Goal: Task Accomplishment & Management: Manage account settings

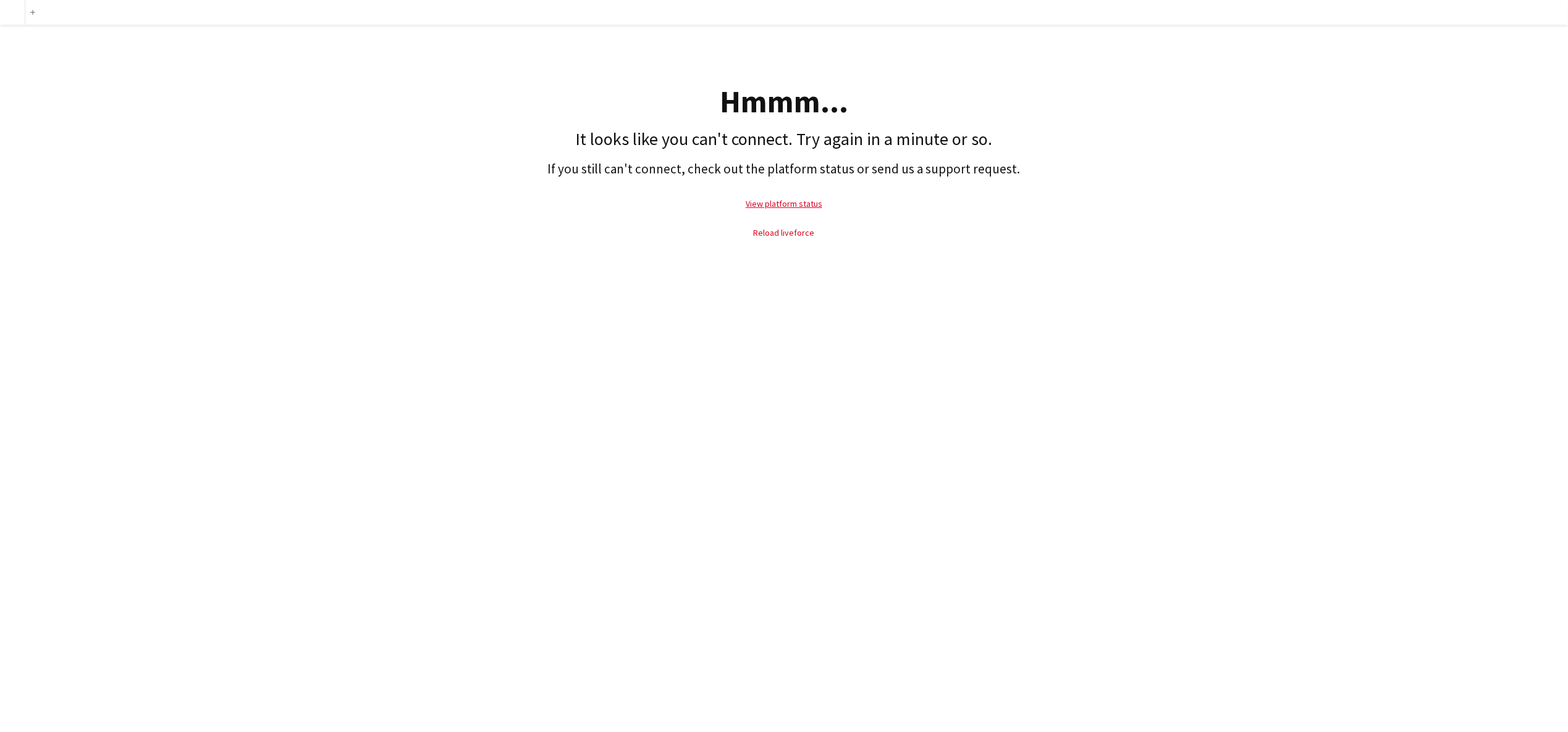
click at [796, 232] on link "Reload liveforce" at bounding box center [784, 232] width 61 height 11
click at [799, 228] on link "Reload liveforce" at bounding box center [784, 232] width 61 height 11
click at [792, 234] on link "Reload liveforce" at bounding box center [784, 232] width 61 height 11
click at [813, 200] on link "View platform status" at bounding box center [784, 203] width 76 height 11
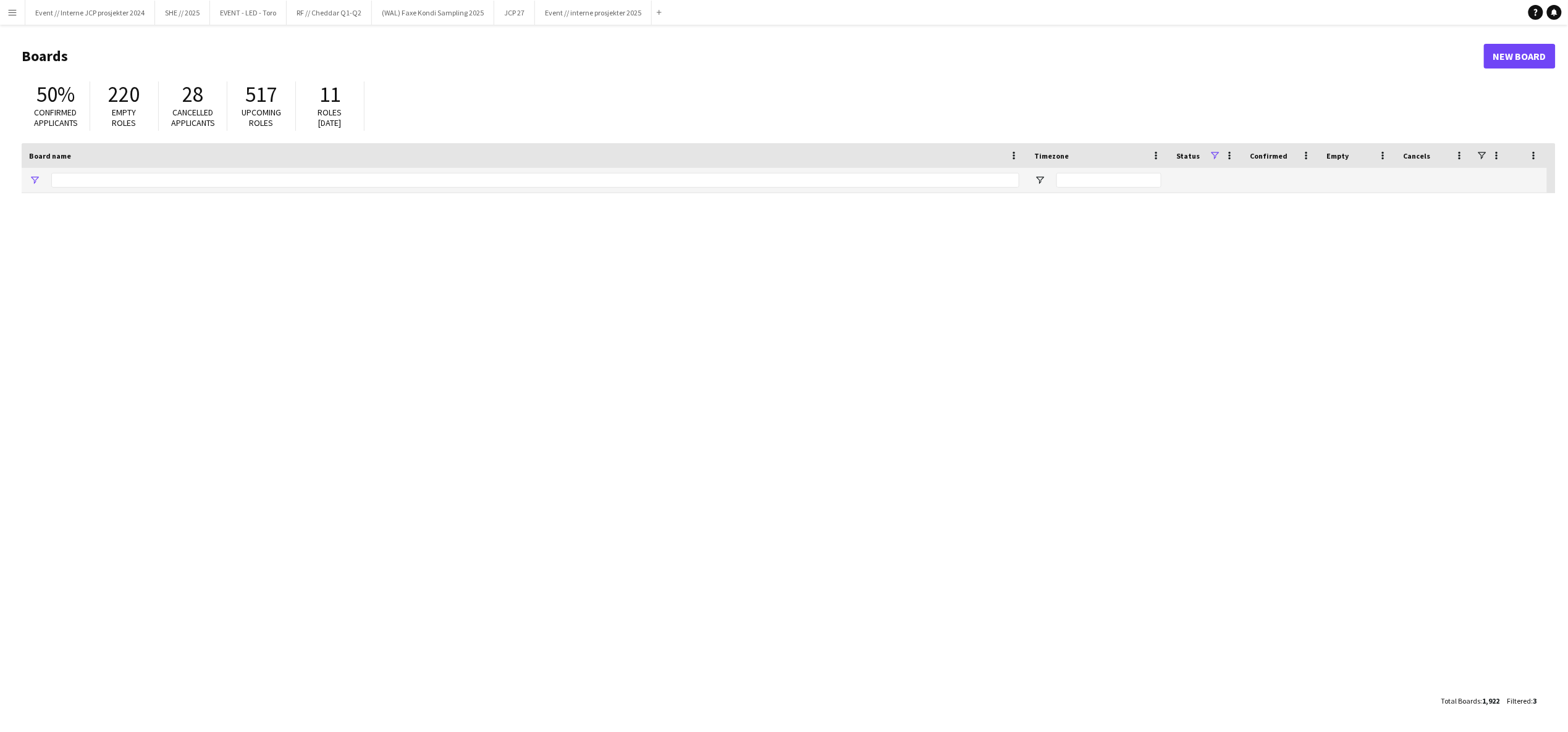
type input "**********"
click at [11, 18] on button "Menu" at bounding box center [13, 13] width 25 height 25
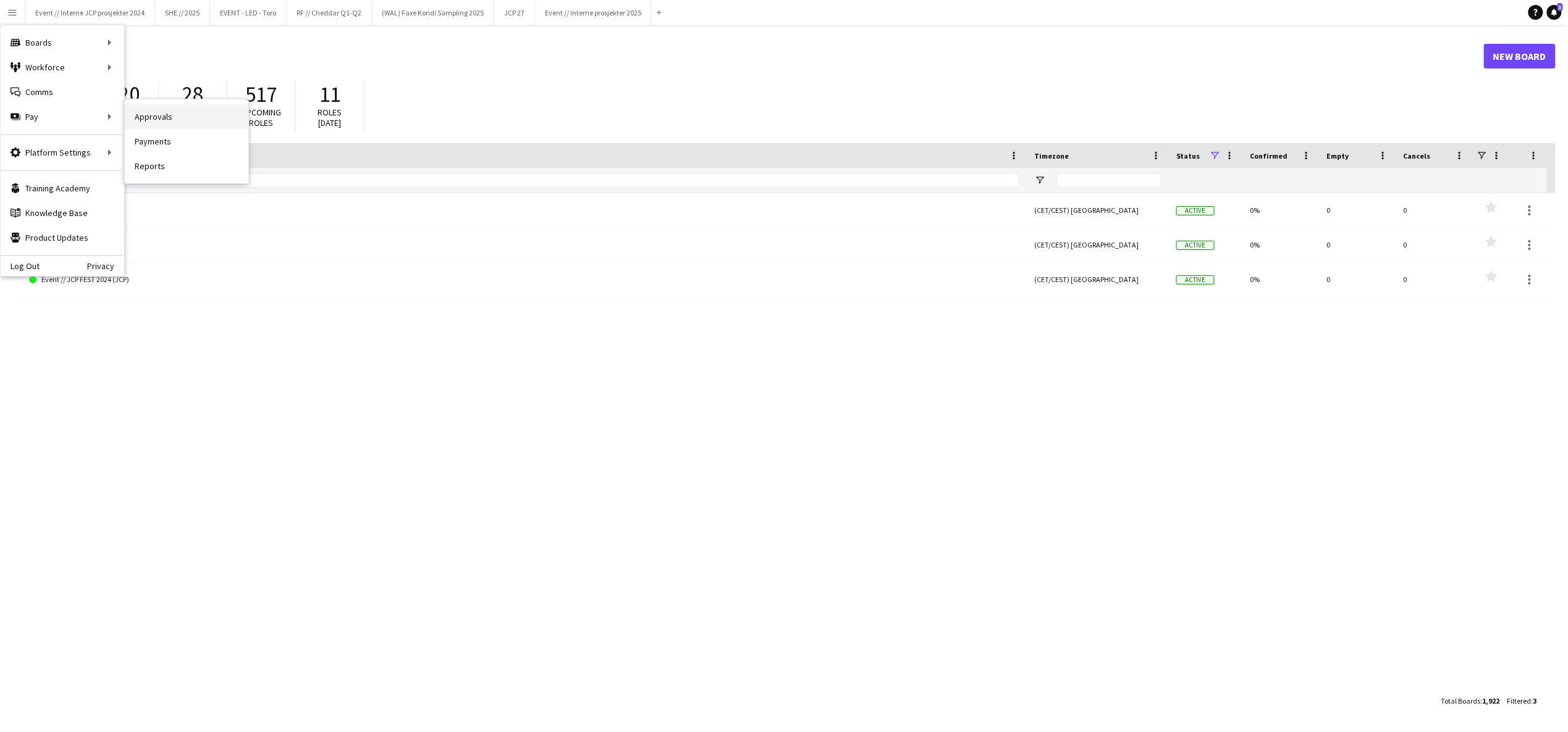
click at [186, 122] on link "Approvals" at bounding box center [186, 117] width 124 height 25
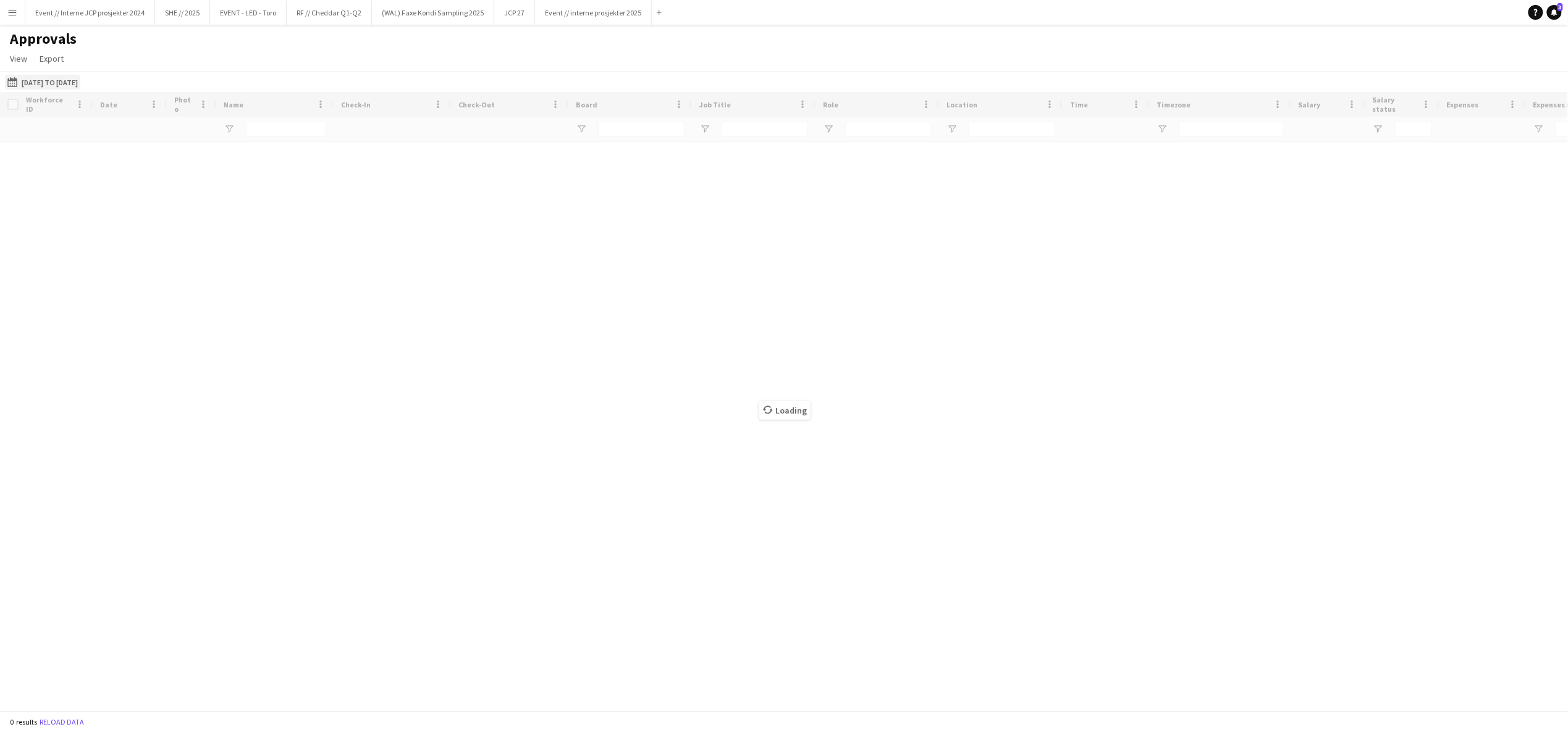
click at [53, 78] on button "[DATE] to [DATE] [DATE] to [DATE]" at bounding box center [43, 82] width 75 height 15
click at [153, 141] on span "Previous month" at bounding box center [153, 130] width 25 height 25
click at [153, 139] on span "Previous month" at bounding box center [153, 130] width 25 height 25
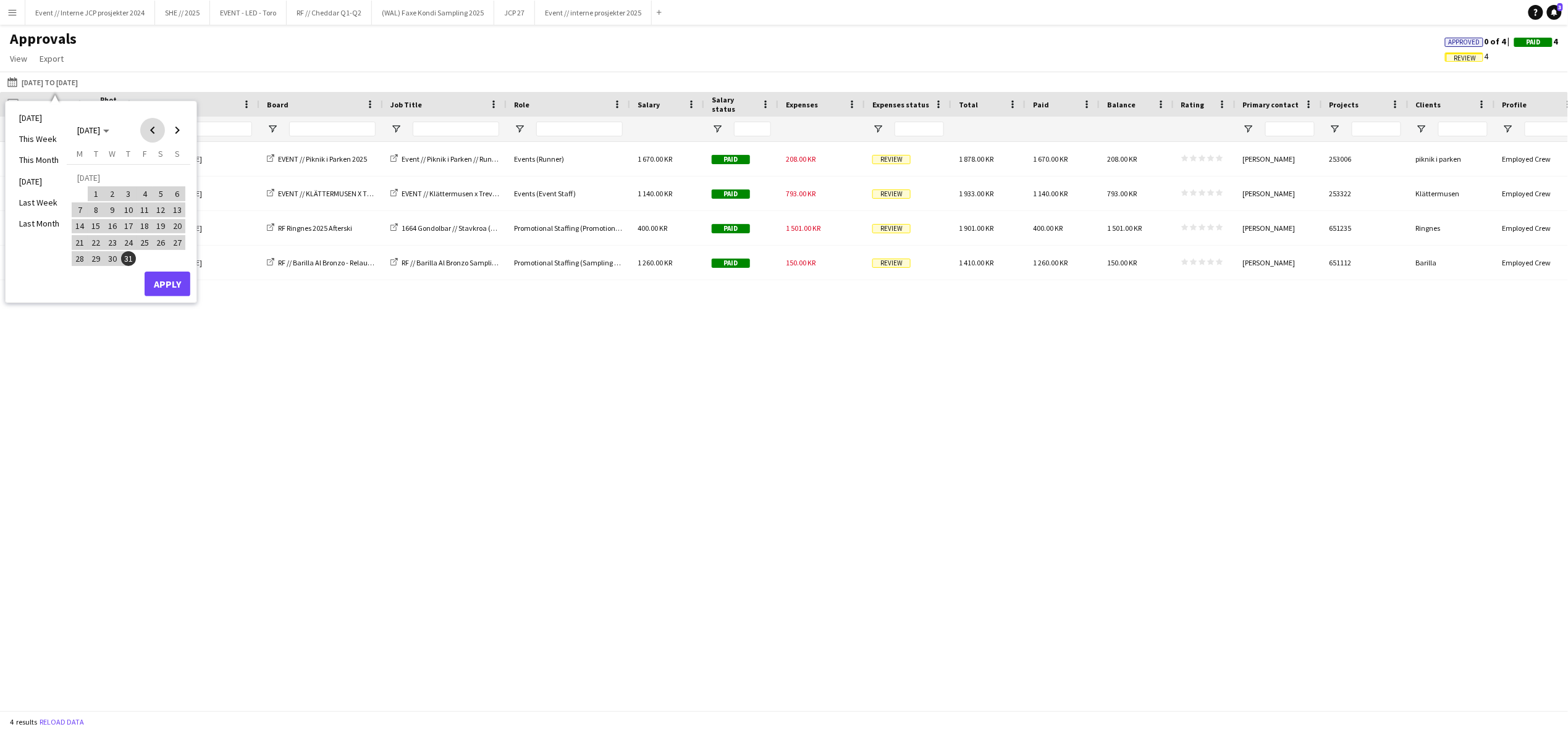
click at [153, 139] on span "Previous month" at bounding box center [153, 130] width 25 height 25
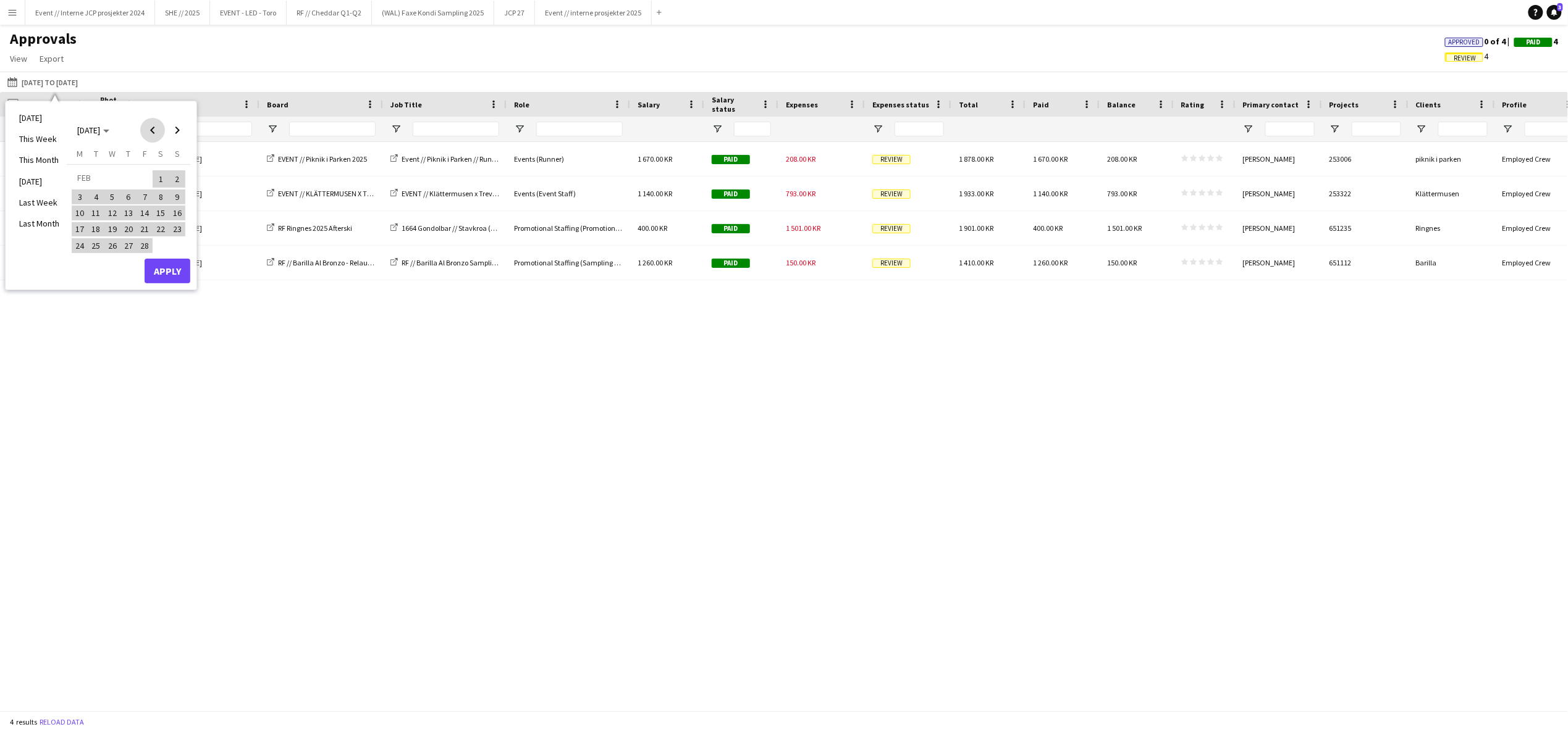
click at [153, 139] on span "Previous month" at bounding box center [153, 130] width 25 height 25
click at [115, 190] on span "1" at bounding box center [112, 194] width 15 height 15
click at [184, 131] on span "Next month" at bounding box center [177, 130] width 25 height 25
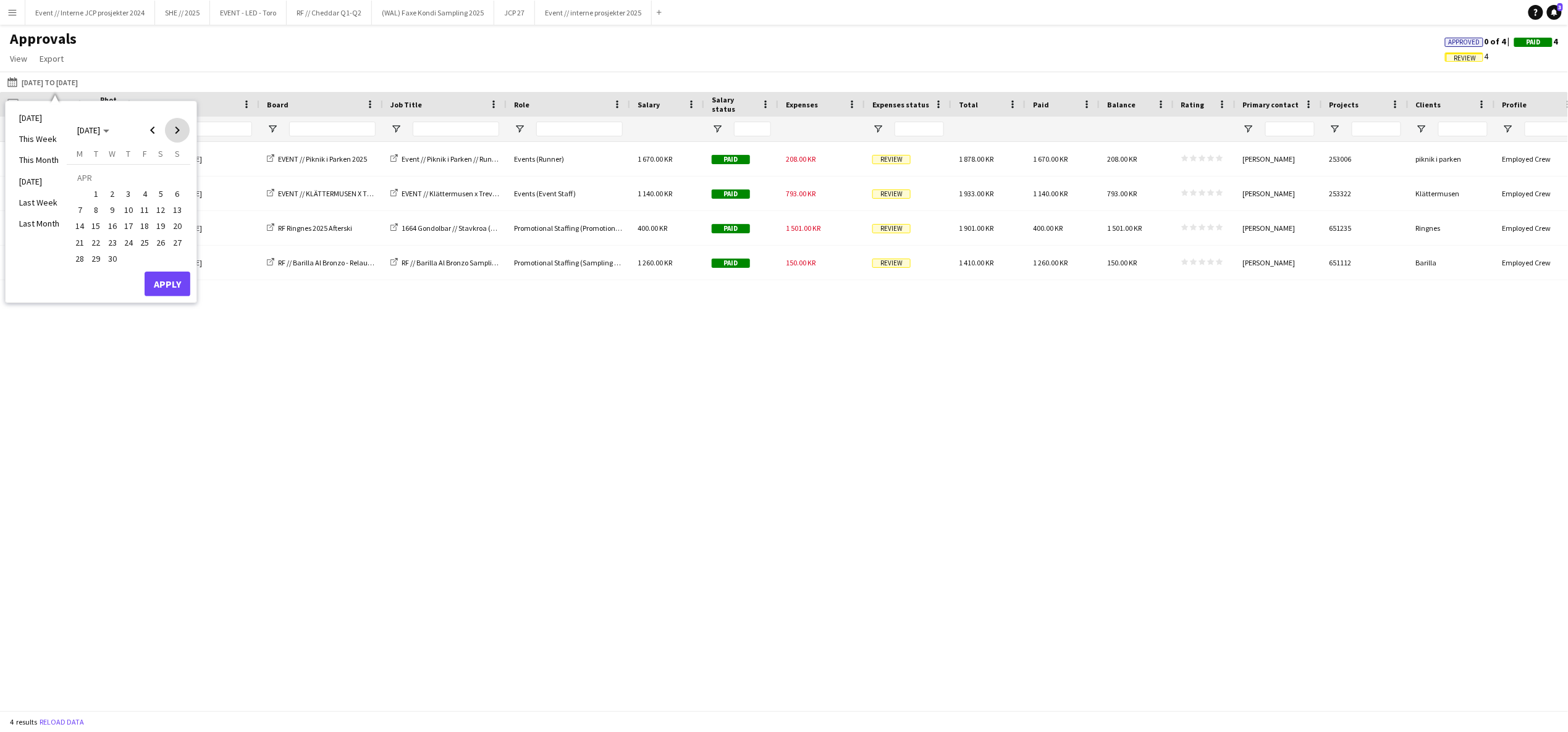
click at [184, 131] on span "Next month" at bounding box center [177, 130] width 25 height 25
click at [179, 243] on span "31" at bounding box center [177, 246] width 15 height 15
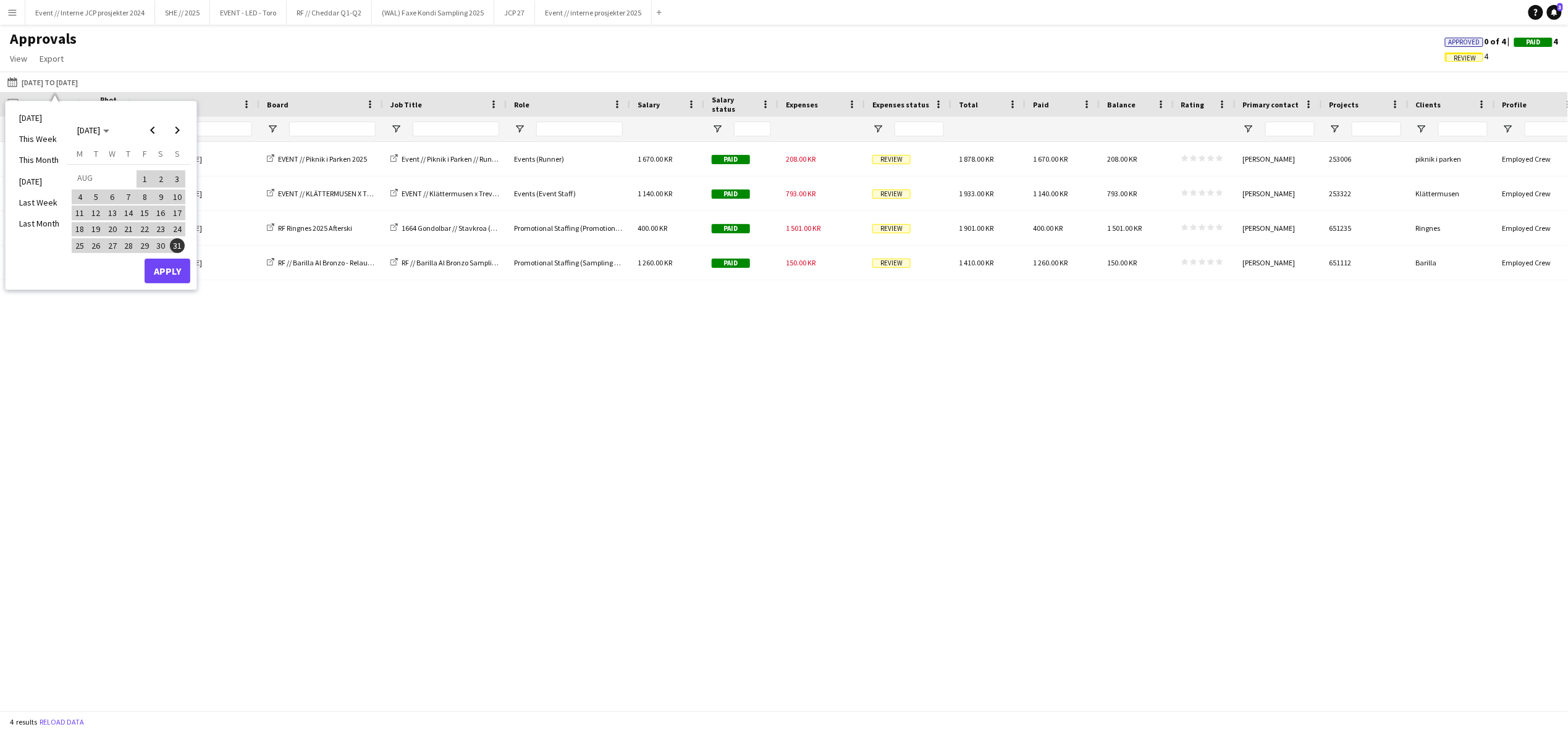
click at [181, 265] on button "Apply" at bounding box center [167, 271] width 45 height 25
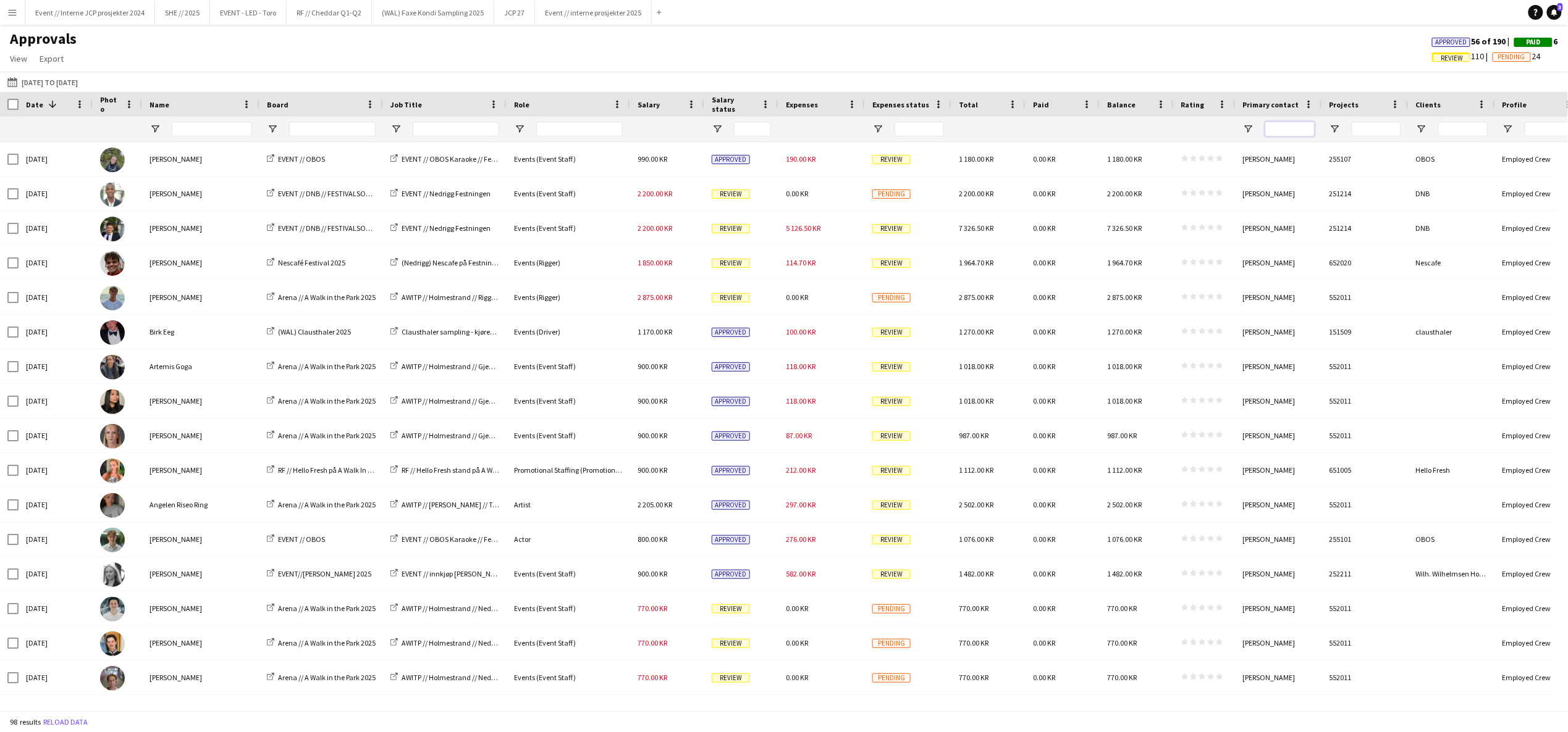
click at [1283, 132] on input "Primary contact Filter Input" at bounding box center [1289, 129] width 49 height 15
type input "******"
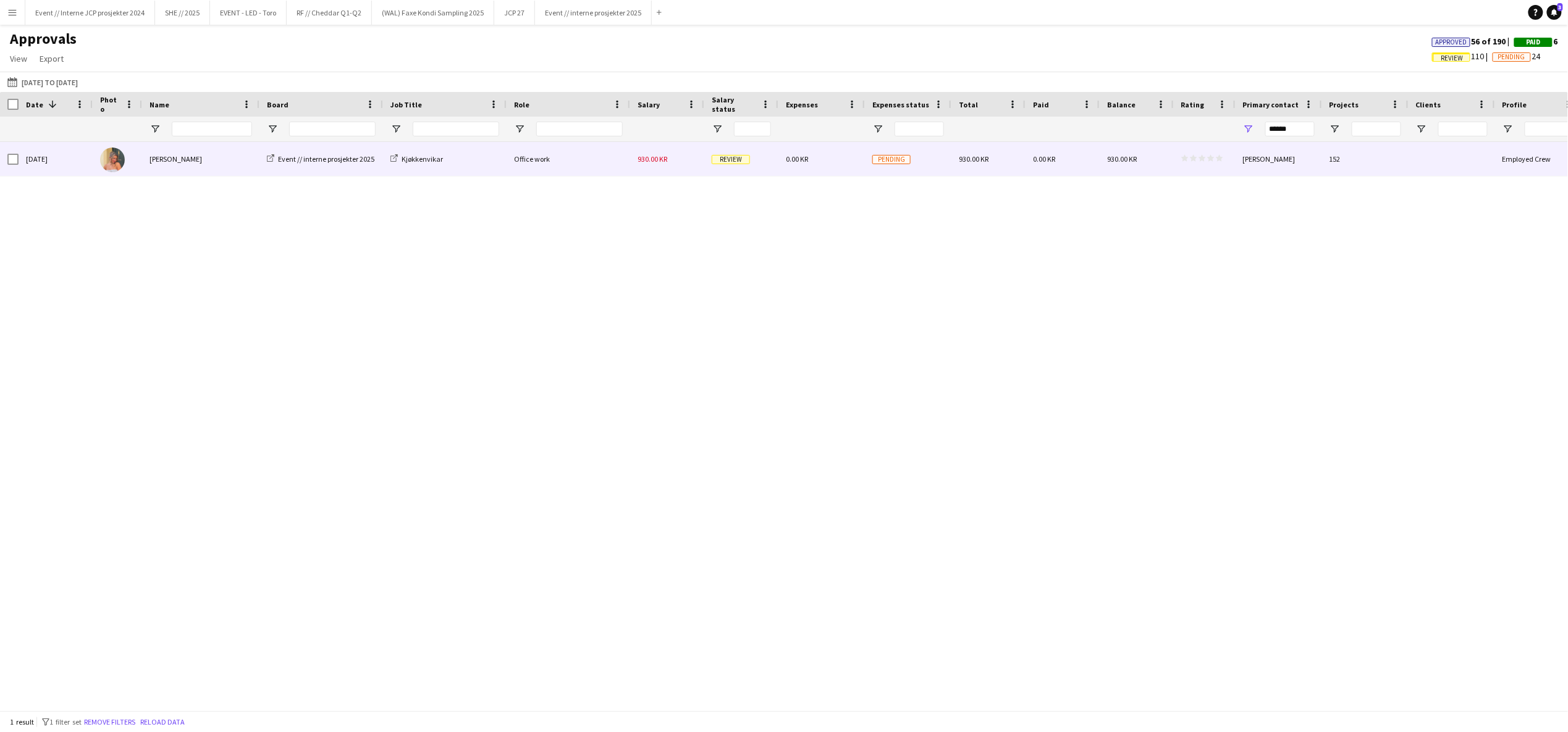
click at [739, 159] on span "Review" at bounding box center [731, 159] width 38 height 9
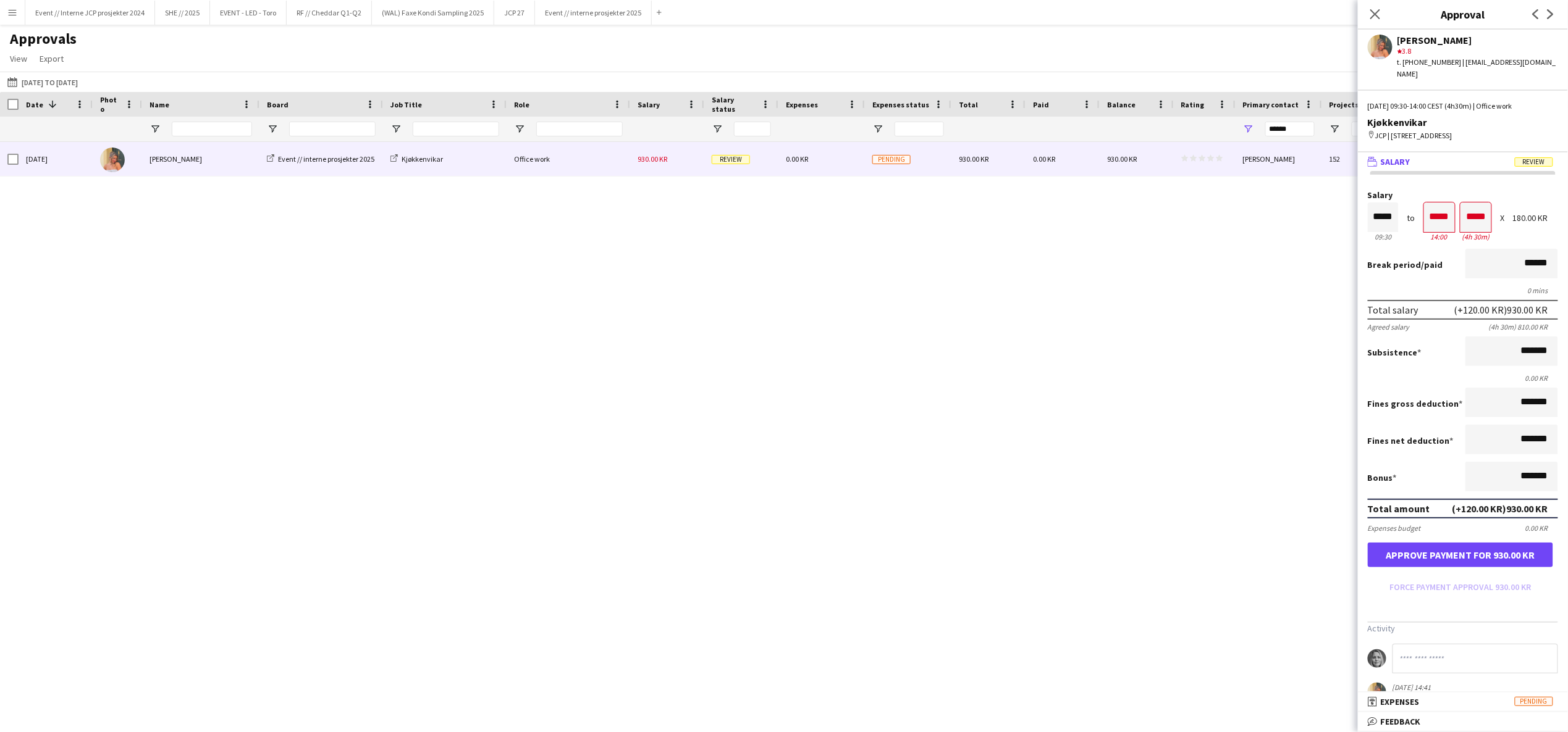
click at [1516, 544] on button "Approve payment for 930.00 KR" at bounding box center [1460, 556] width 185 height 25
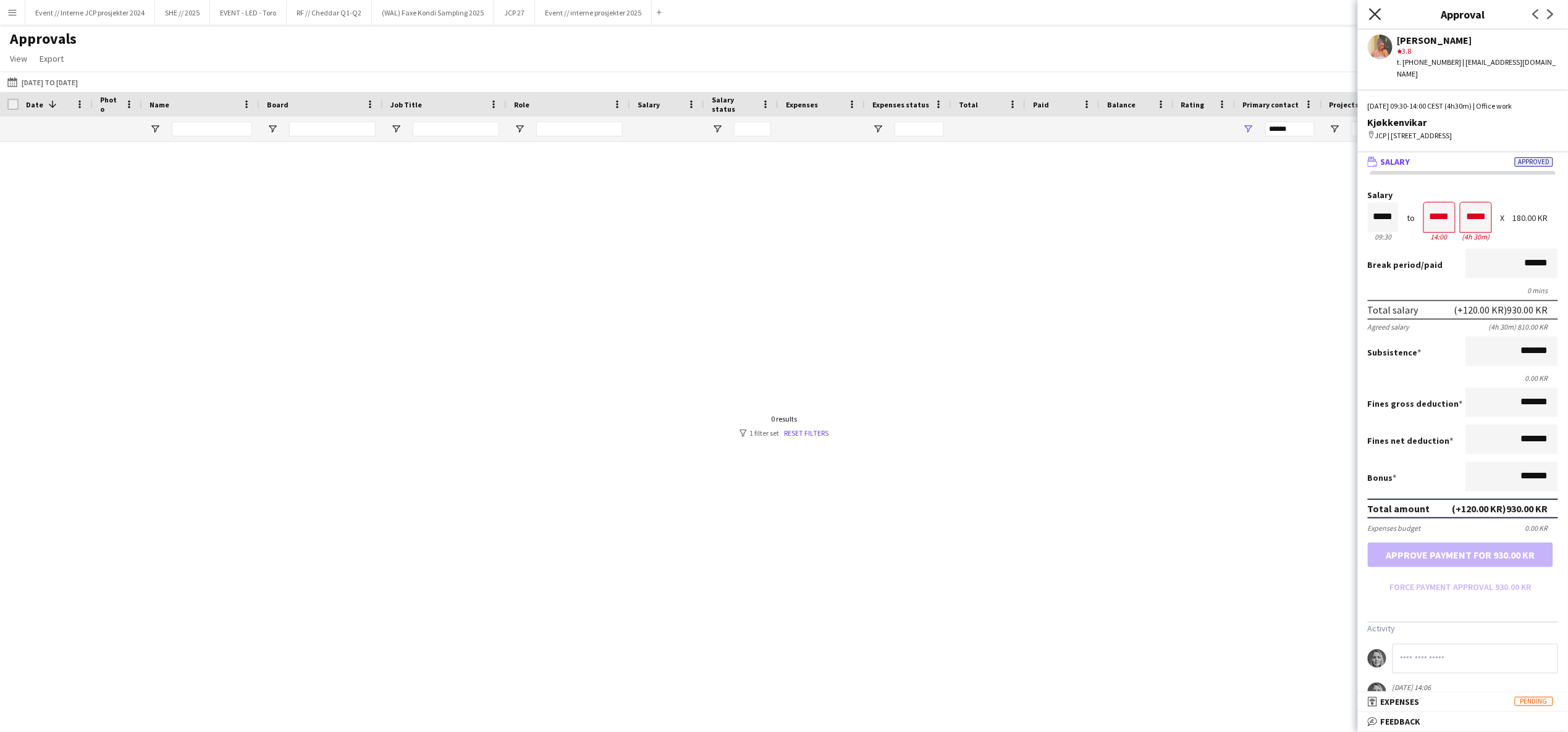
click at [1370, 18] on icon "Close pop-in" at bounding box center [1375, 14] width 12 height 12
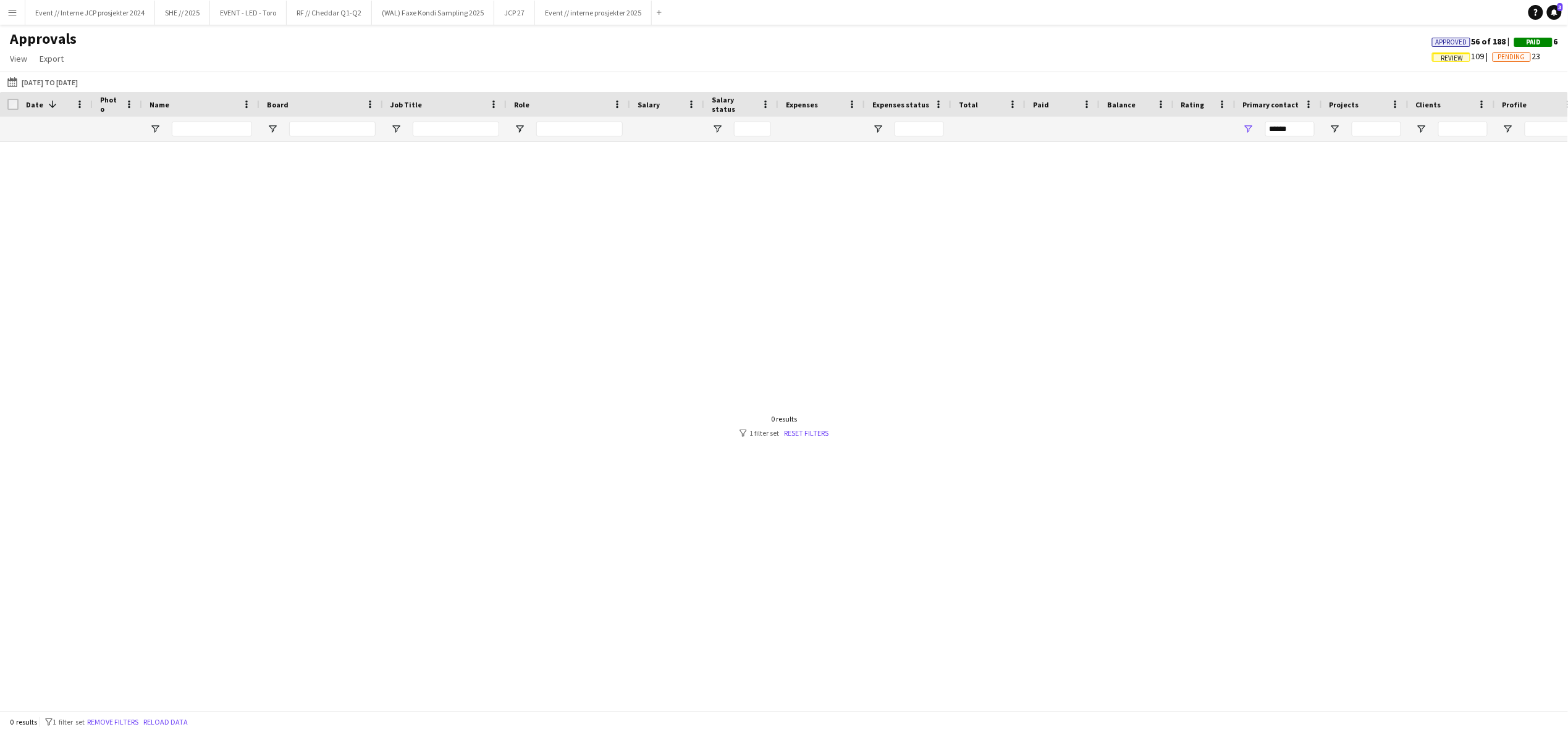
click at [1442, 55] on span "Review" at bounding box center [1452, 59] width 22 height 8
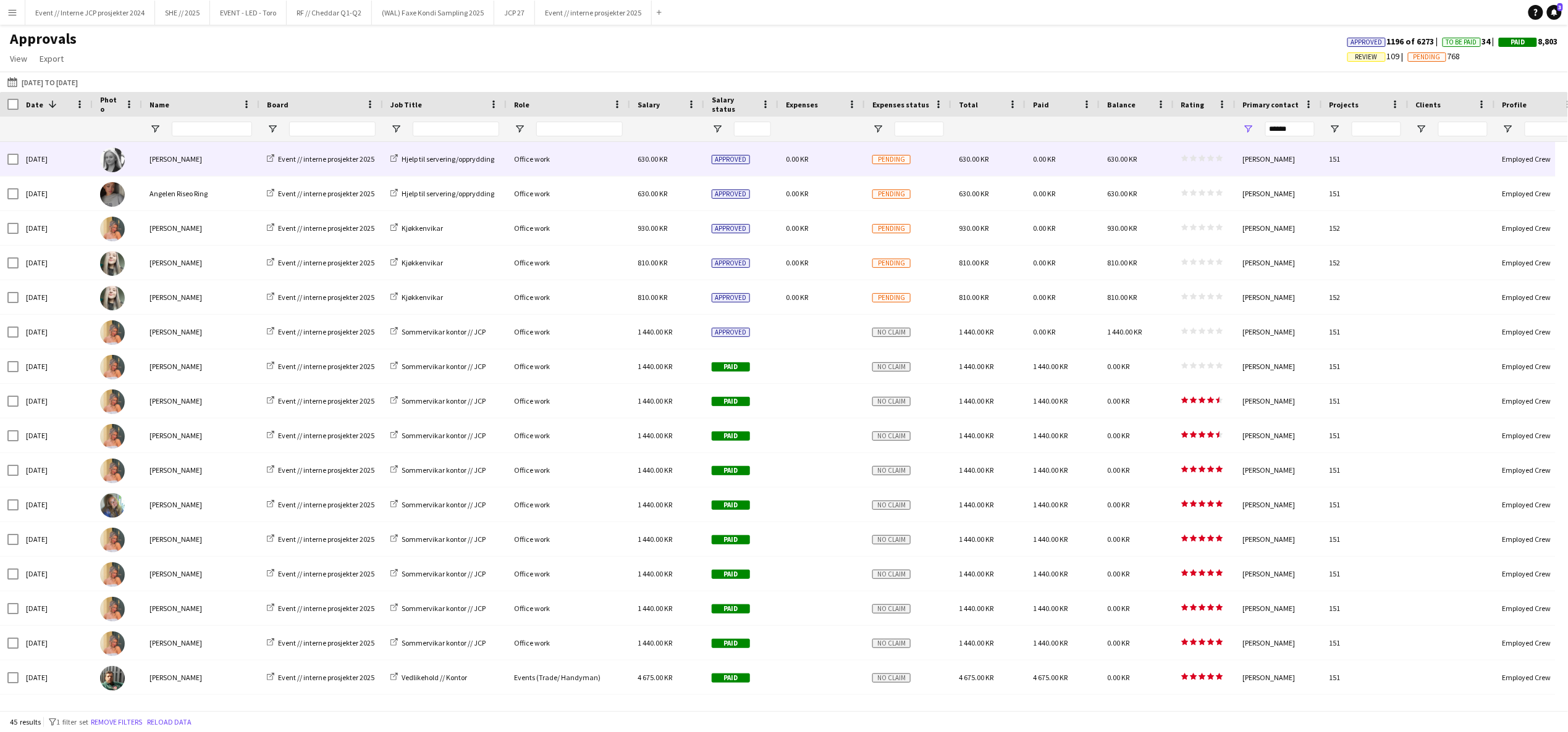
click at [1202, 162] on app-approvals-table-rating-cell "star star star star star star star star star star" at bounding box center [1202, 159] width 42 height 9
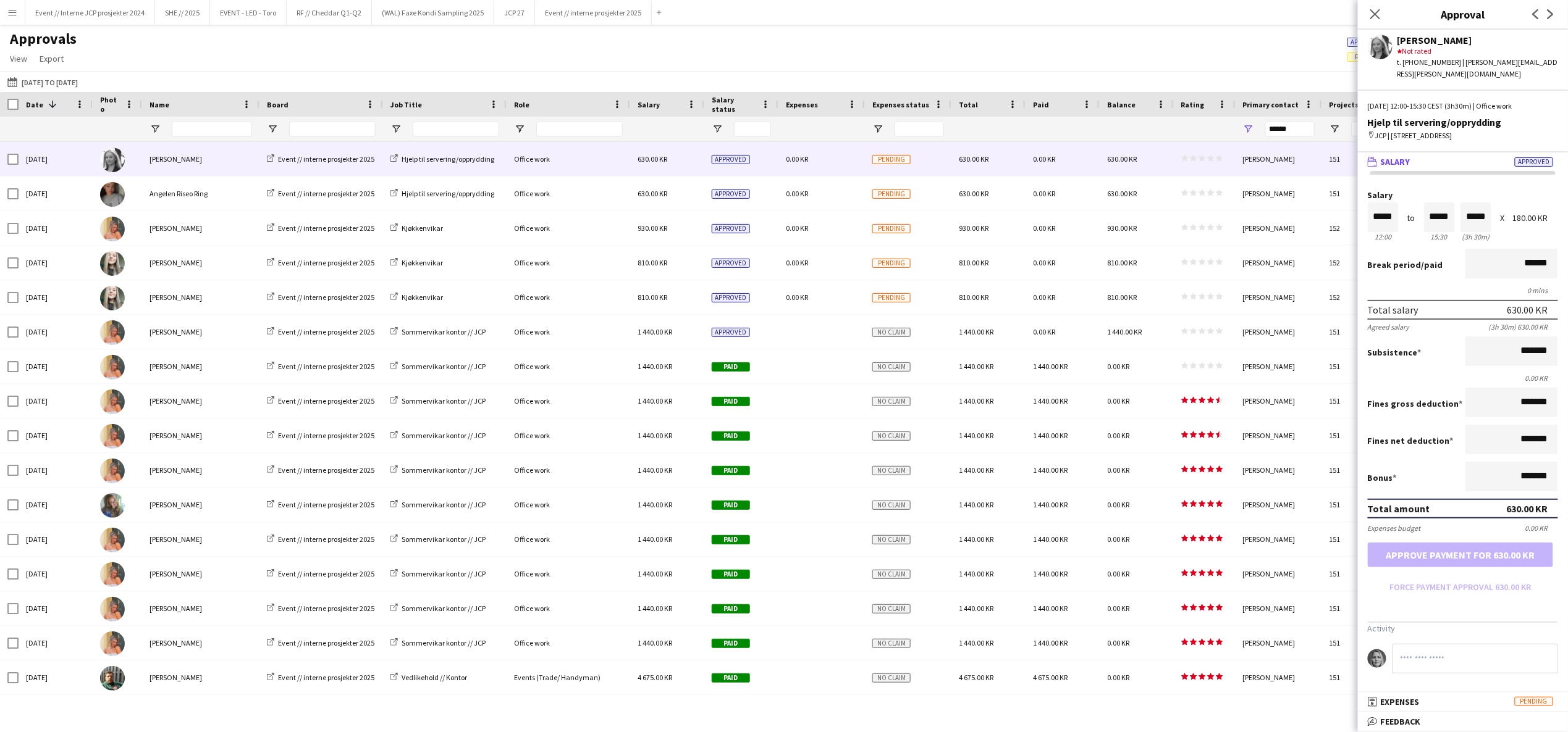
click at [1491, 725] on mat-panel-title "bubble-pencil Feedback" at bounding box center [1460, 721] width 205 height 11
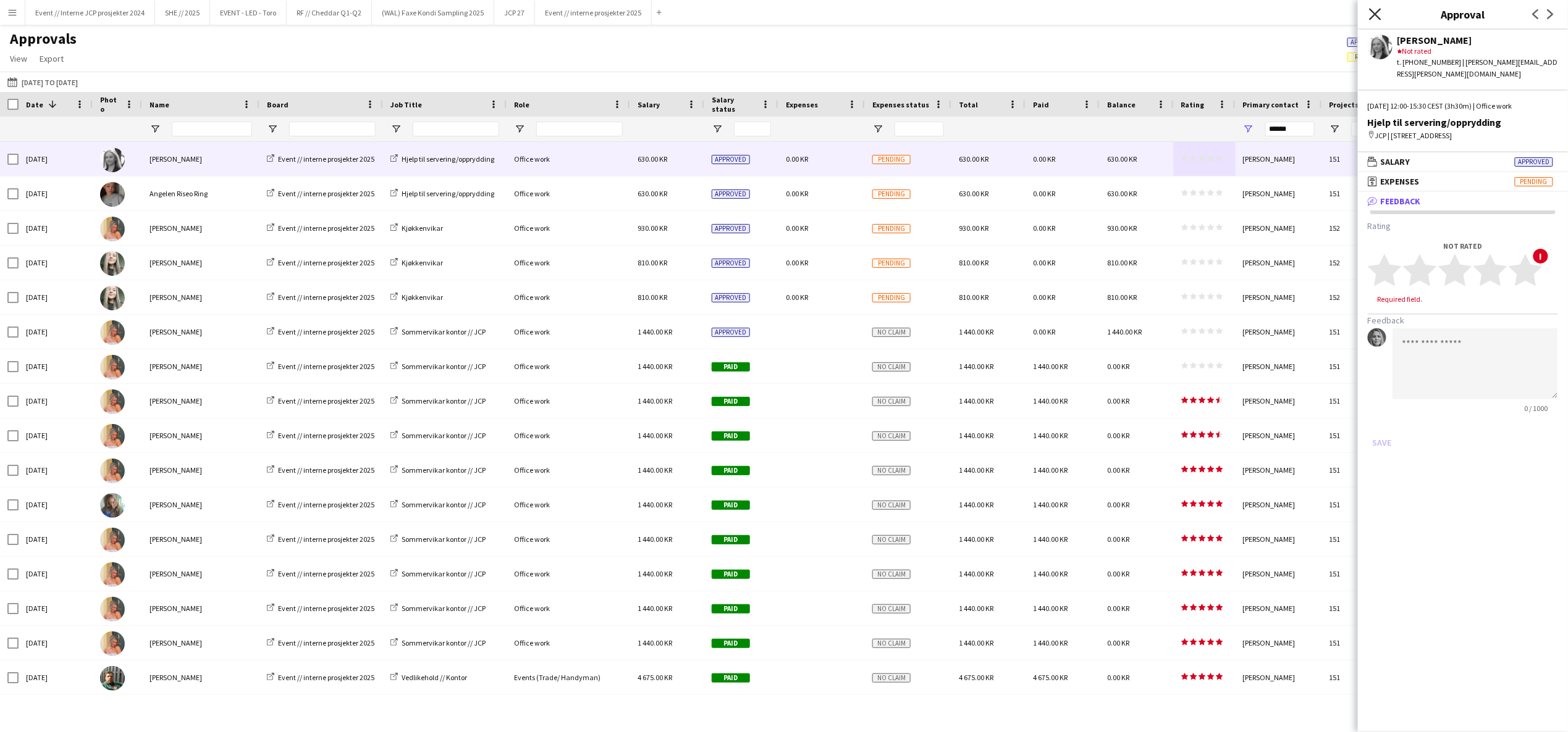
click at [1376, 13] on icon "Close pop-in" at bounding box center [1375, 14] width 12 height 12
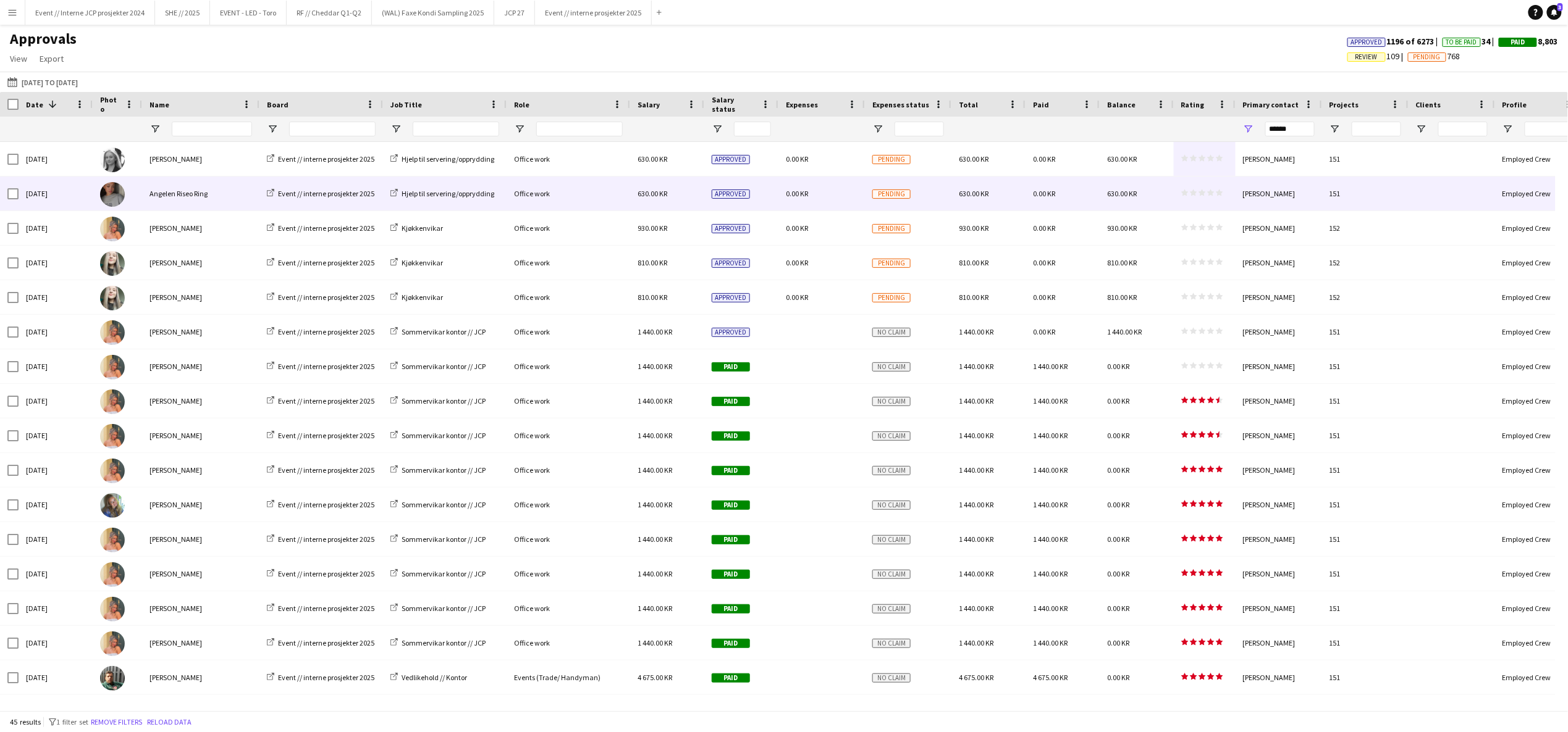
click at [1263, 194] on div "[PERSON_NAME]" at bounding box center [1278, 194] width 86 height 34
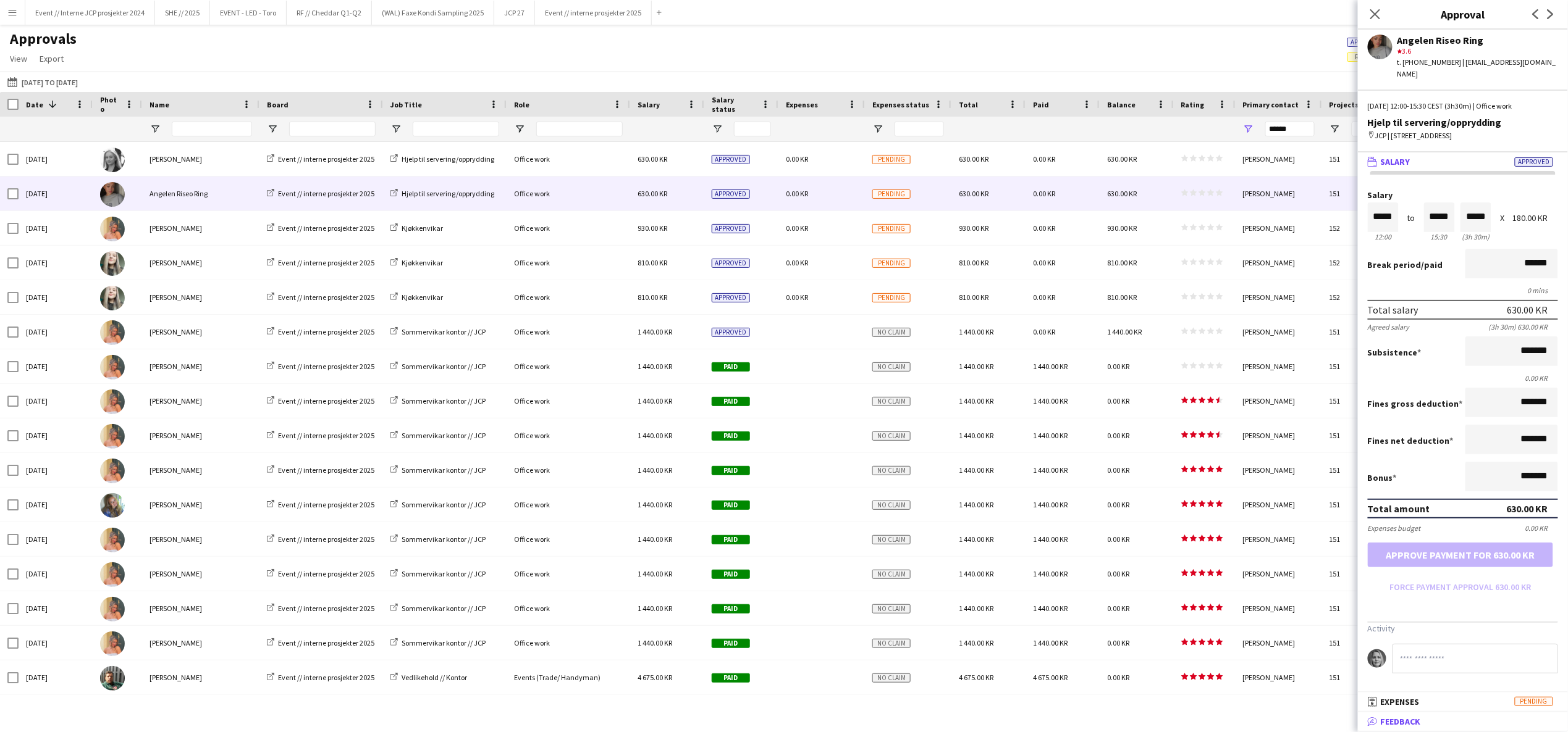
click at [1430, 722] on mat-panel-title "bubble-pencil Feedback" at bounding box center [1460, 721] width 205 height 11
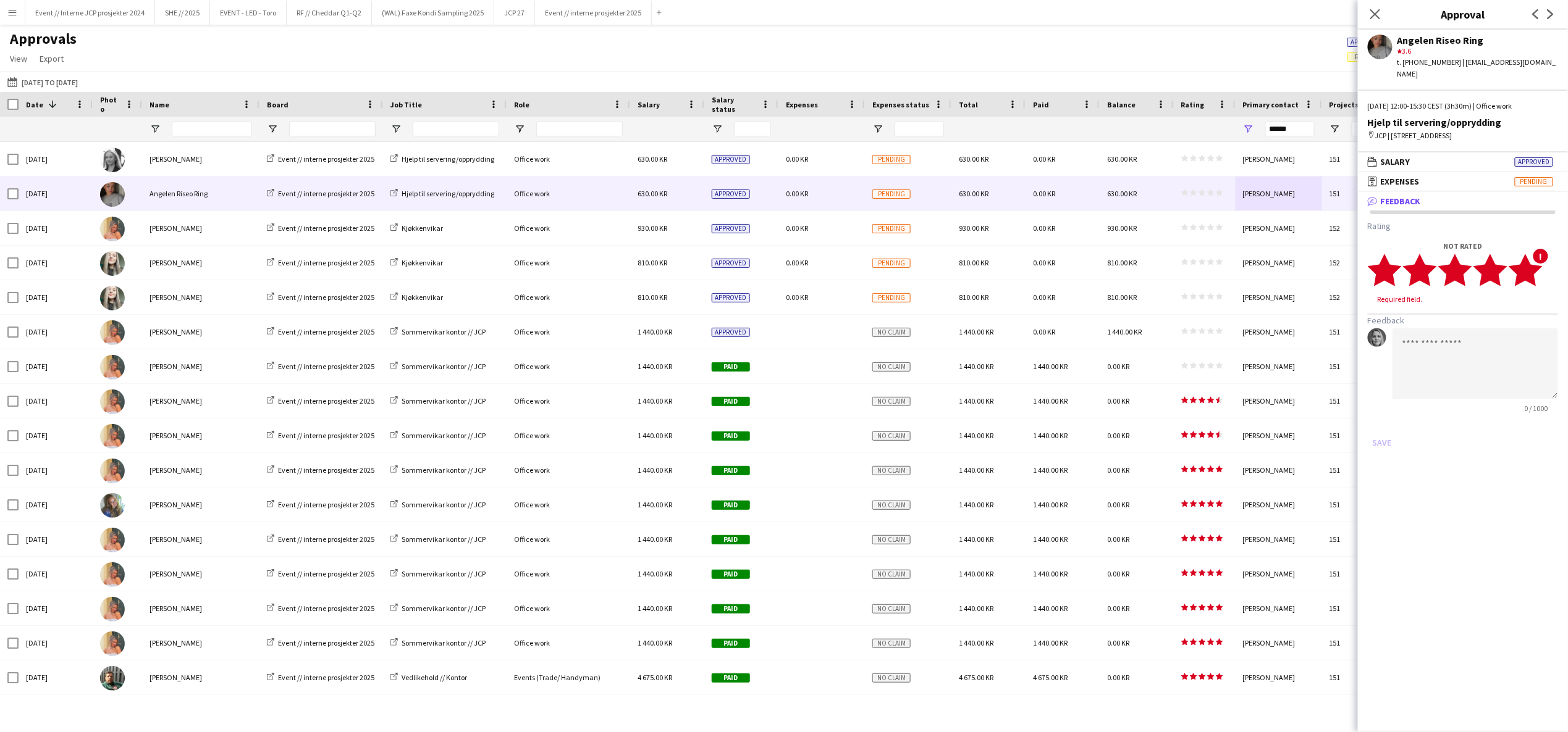
click at [1530, 257] on polygon at bounding box center [1526, 270] width 34 height 32
click at [1387, 421] on button "Save" at bounding box center [1382, 431] width 29 height 20
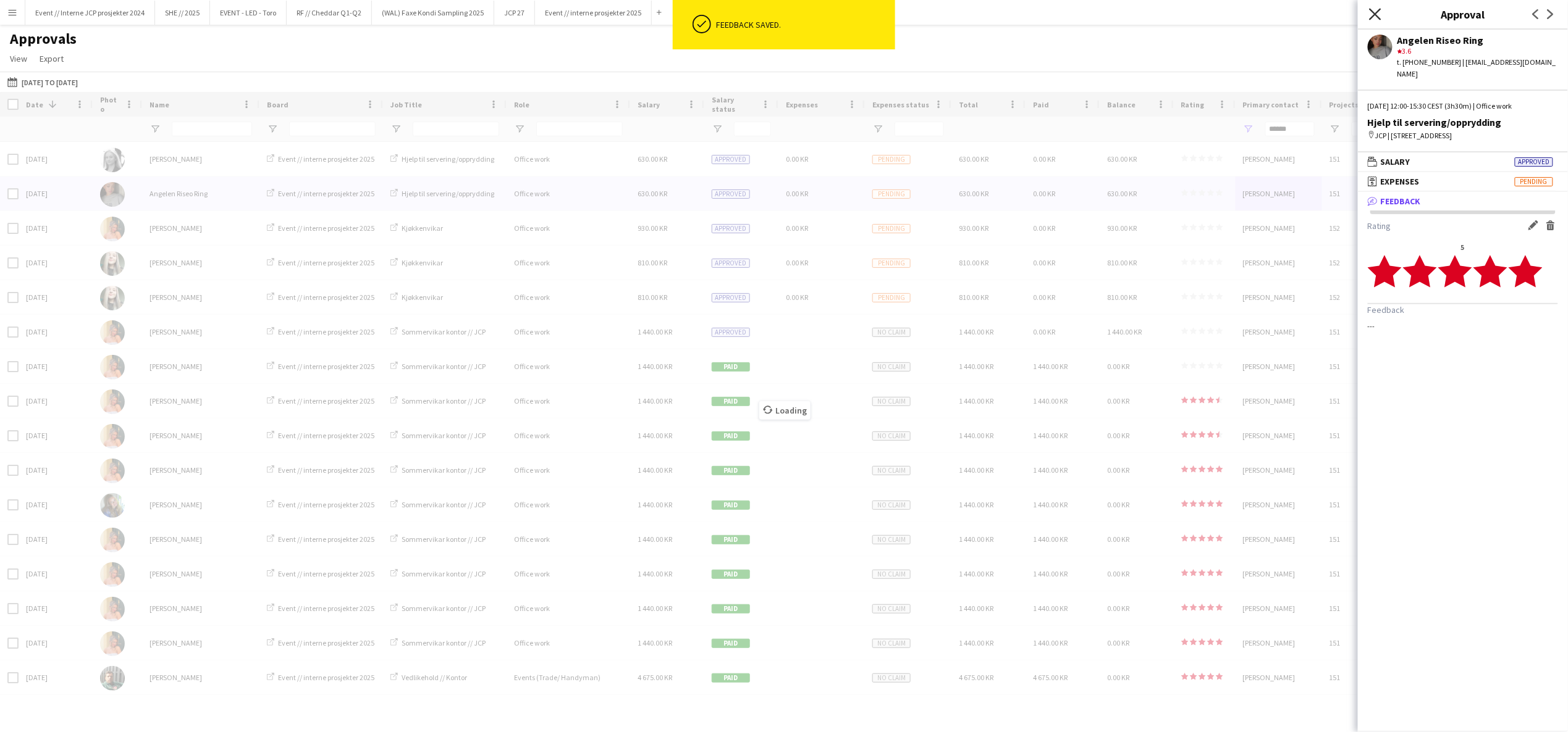
click at [1374, 18] on icon "Close pop-in" at bounding box center [1375, 14] width 12 height 12
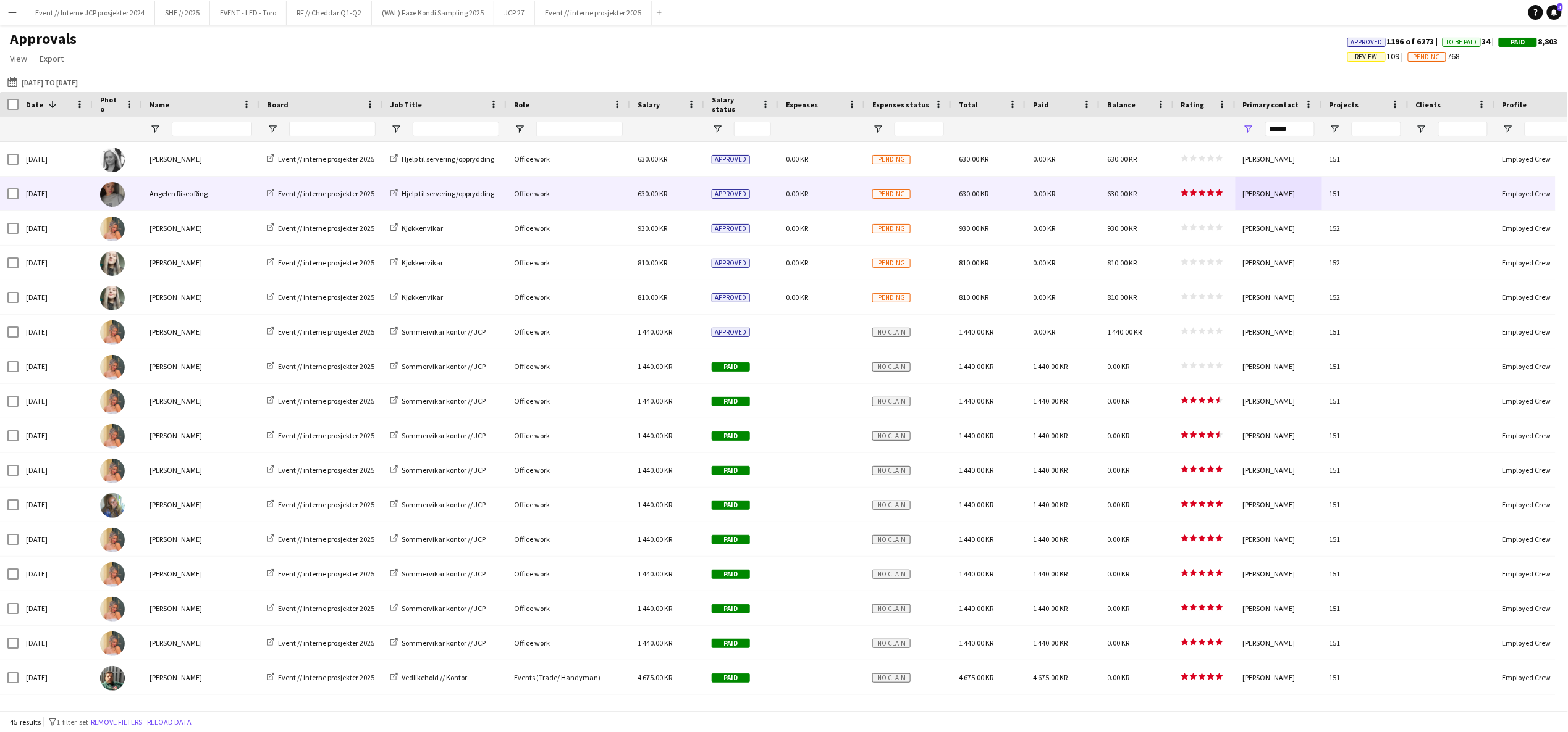
click at [1210, 234] on div "star star star star star star star star star star" at bounding box center [1204, 228] width 62 height 34
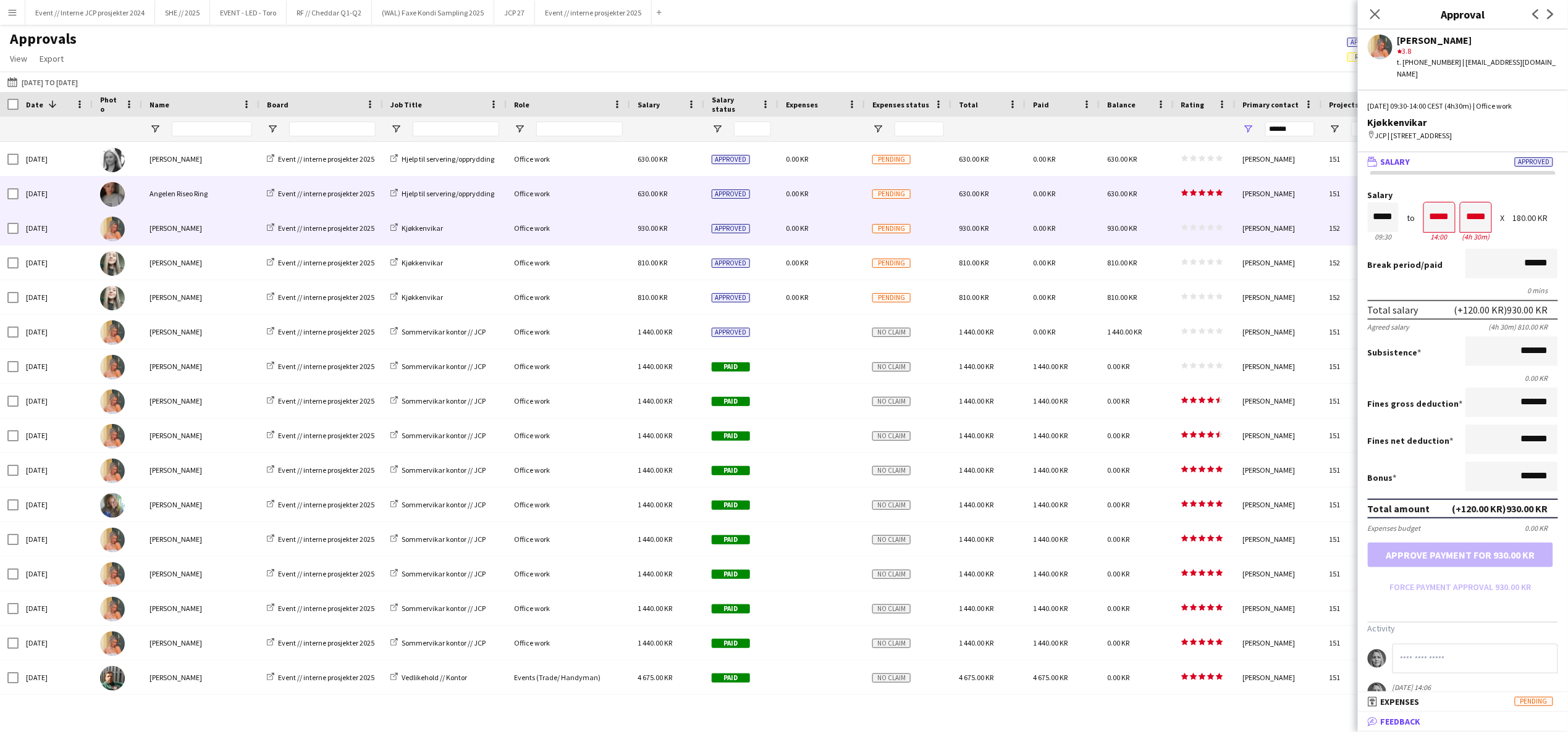
click at [1436, 725] on mat-panel-title "bubble-pencil Feedback" at bounding box center [1460, 721] width 205 height 11
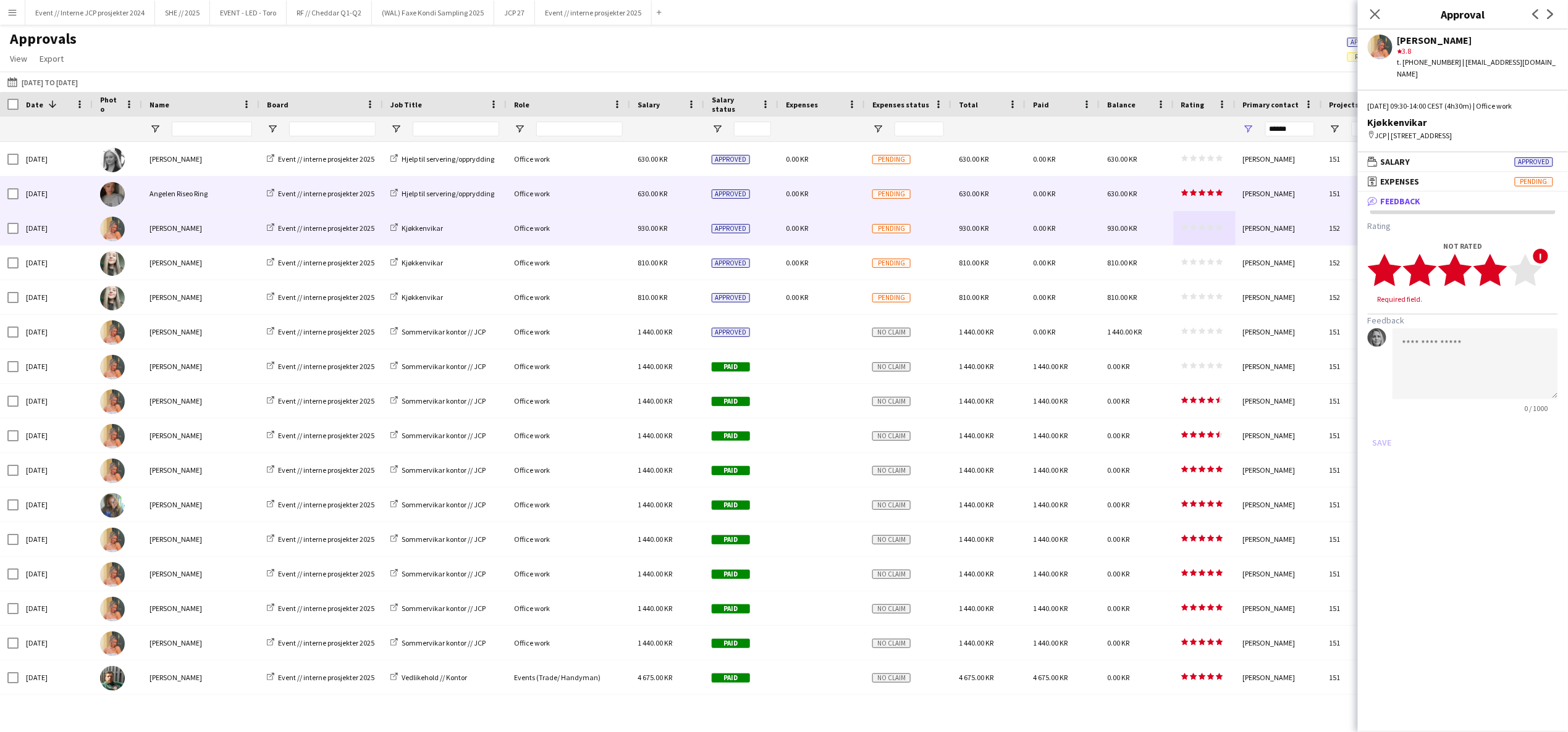
click at [1496, 259] on polygon at bounding box center [1490, 270] width 34 height 32
click at [1369, 10] on app-icon "Close pop-in" at bounding box center [1375, 14] width 18 height 18
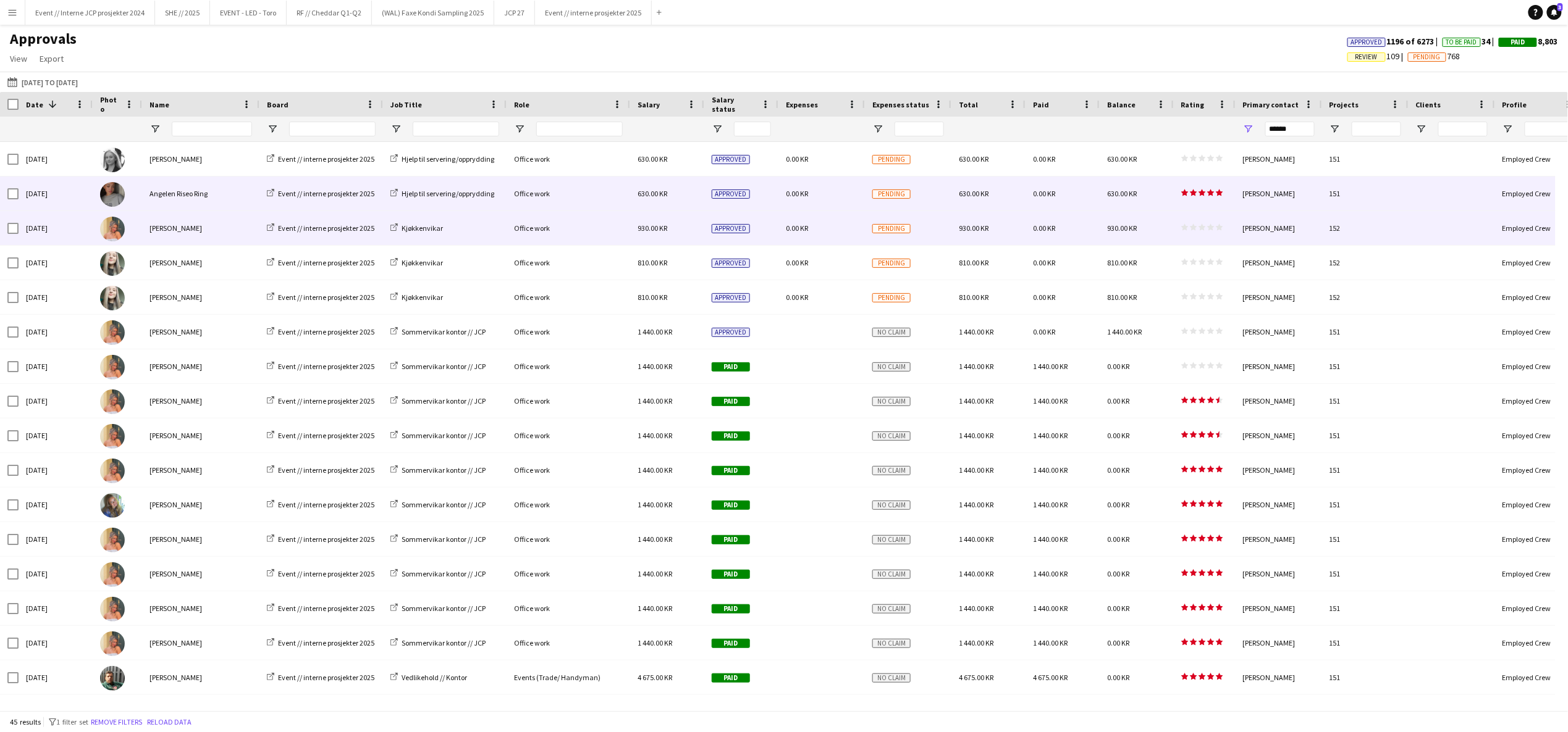
click at [1204, 224] on icon "star" at bounding box center [1202, 227] width 7 height 7
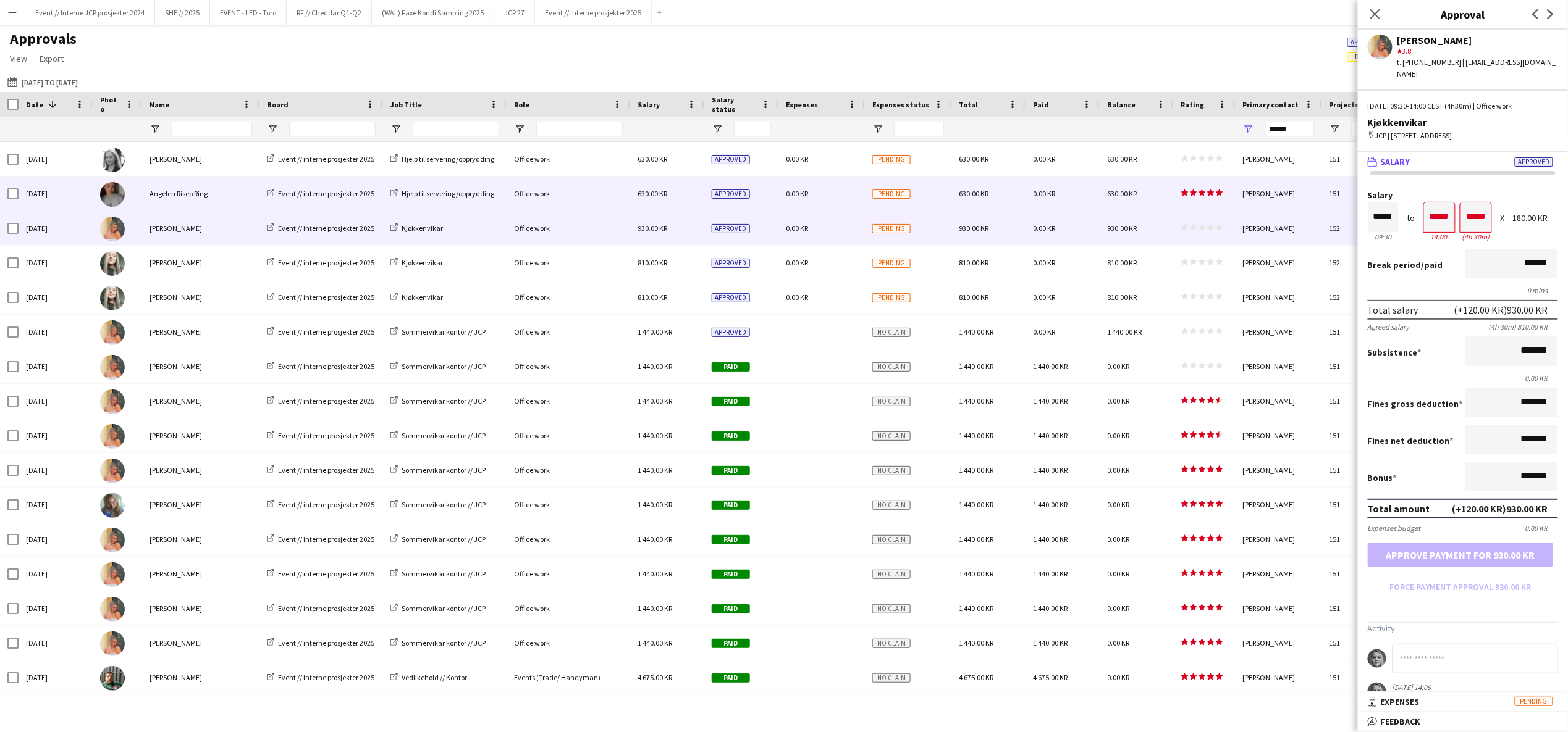
drag, startPoint x: 1420, startPoint y: 720, endPoint x: 1423, endPoint y: 712, distance: 8.5
click at [1420, 719] on span "Feedback" at bounding box center [1400, 721] width 40 height 11
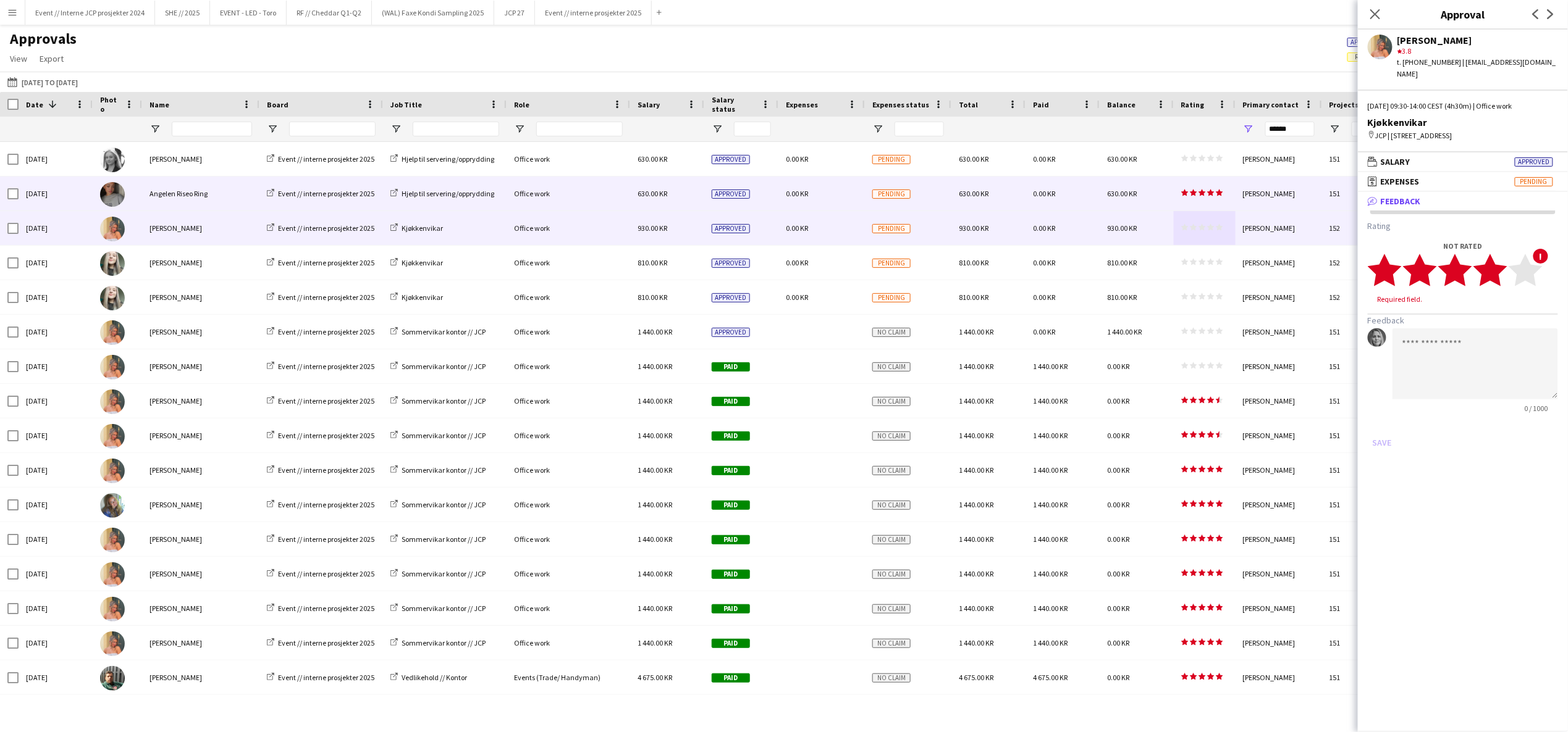
click at [1503, 257] on icon "star" at bounding box center [1490, 271] width 34 height 34
click at [1371, 18] on icon at bounding box center [1375, 14] width 12 height 12
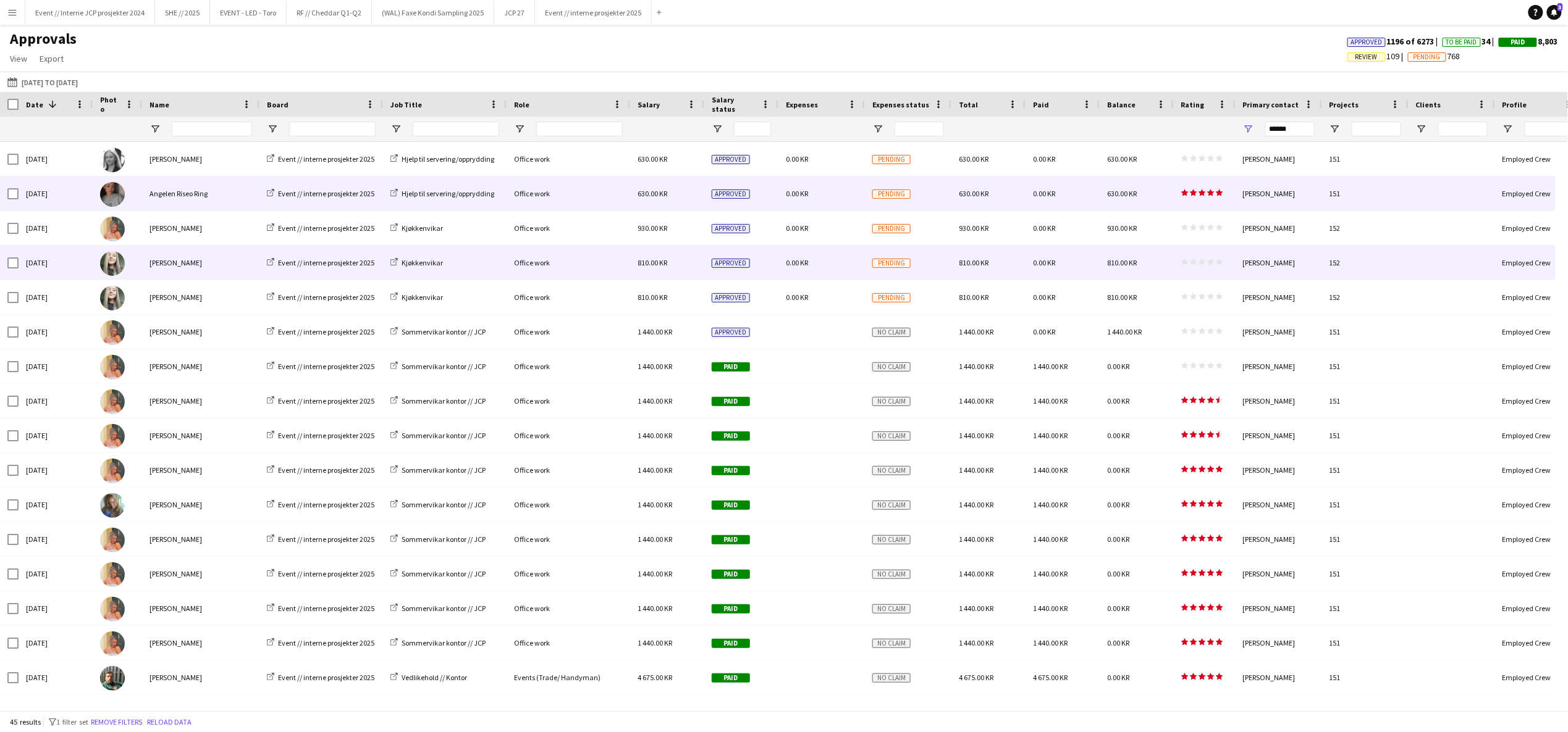
click at [1207, 255] on div "star star star star star star star star star star" at bounding box center [1204, 263] width 62 height 34
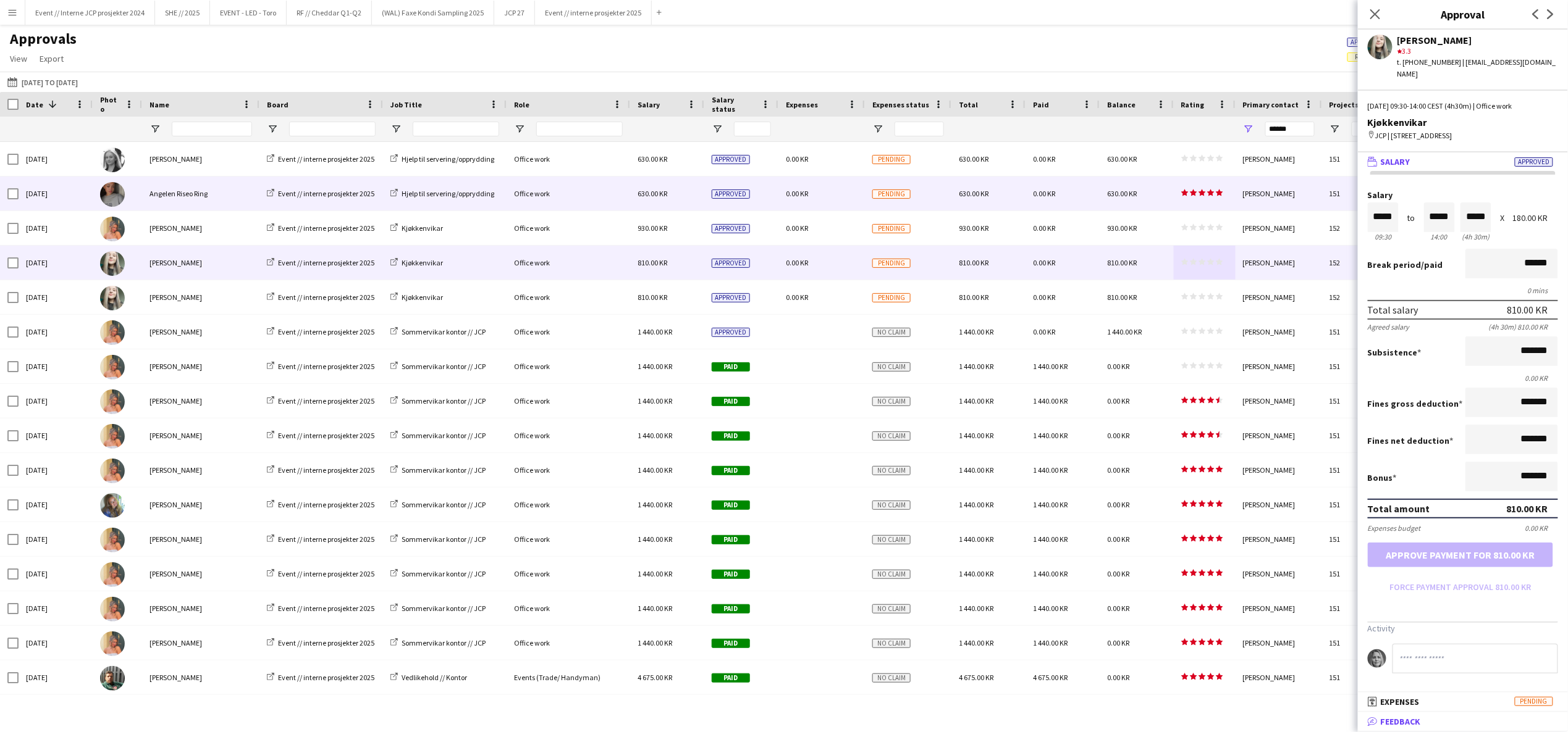
click at [1430, 727] on mat-panel-title "bubble-pencil Feedback" at bounding box center [1460, 721] width 205 height 11
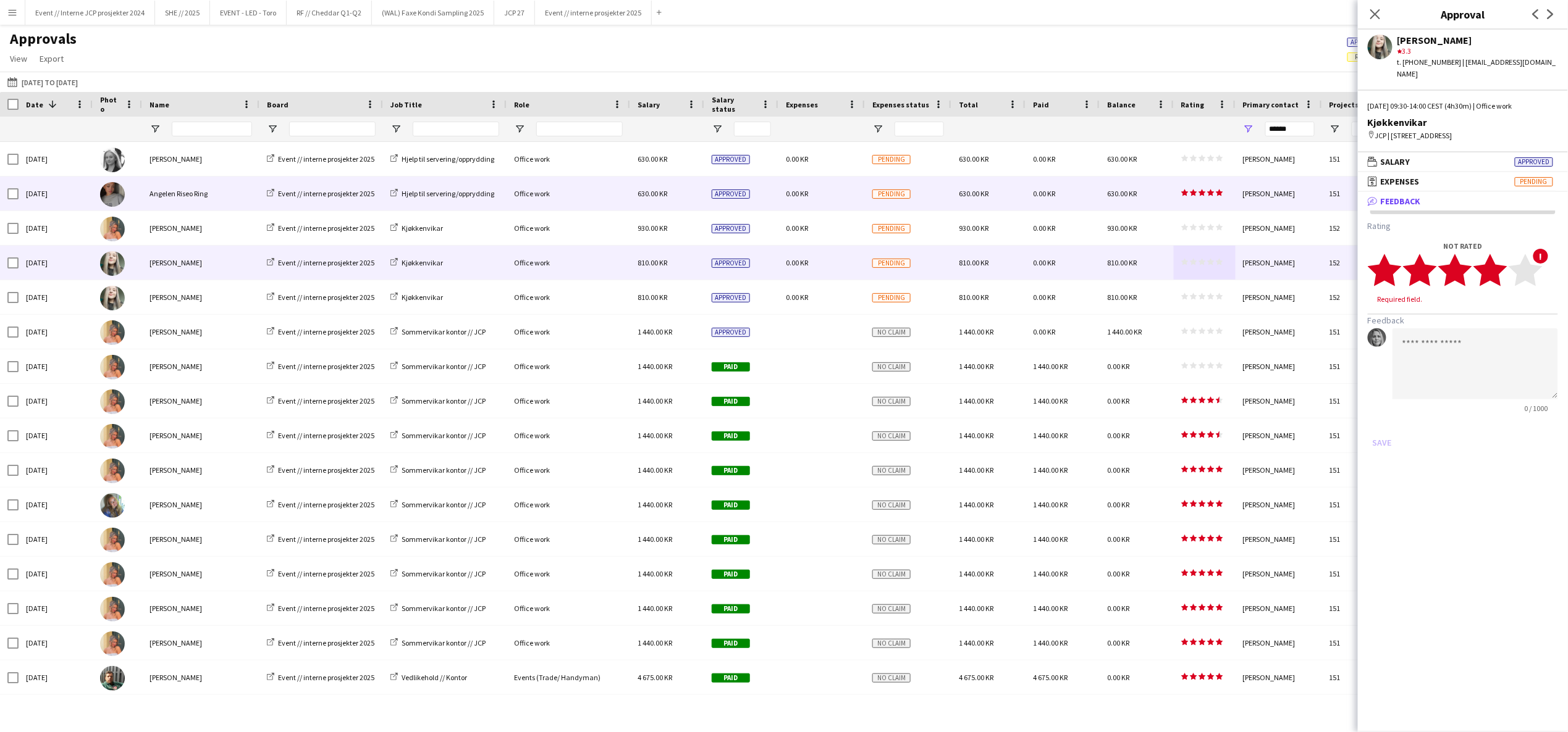
click at [1495, 272] on polygon at bounding box center [1490, 270] width 34 height 32
click at [1393, 423] on button "Save" at bounding box center [1382, 431] width 29 height 20
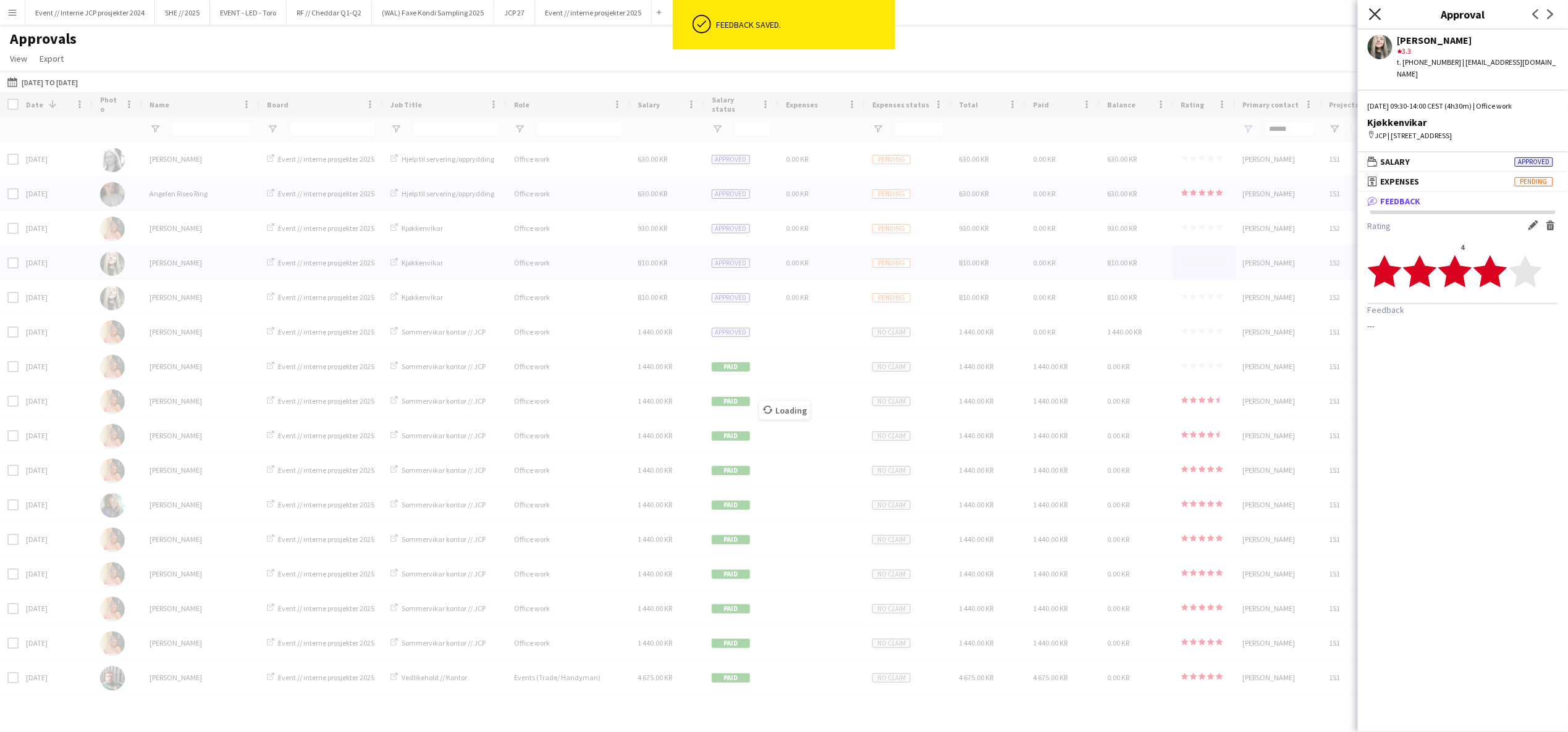
click at [1377, 16] on icon at bounding box center [1375, 14] width 12 height 12
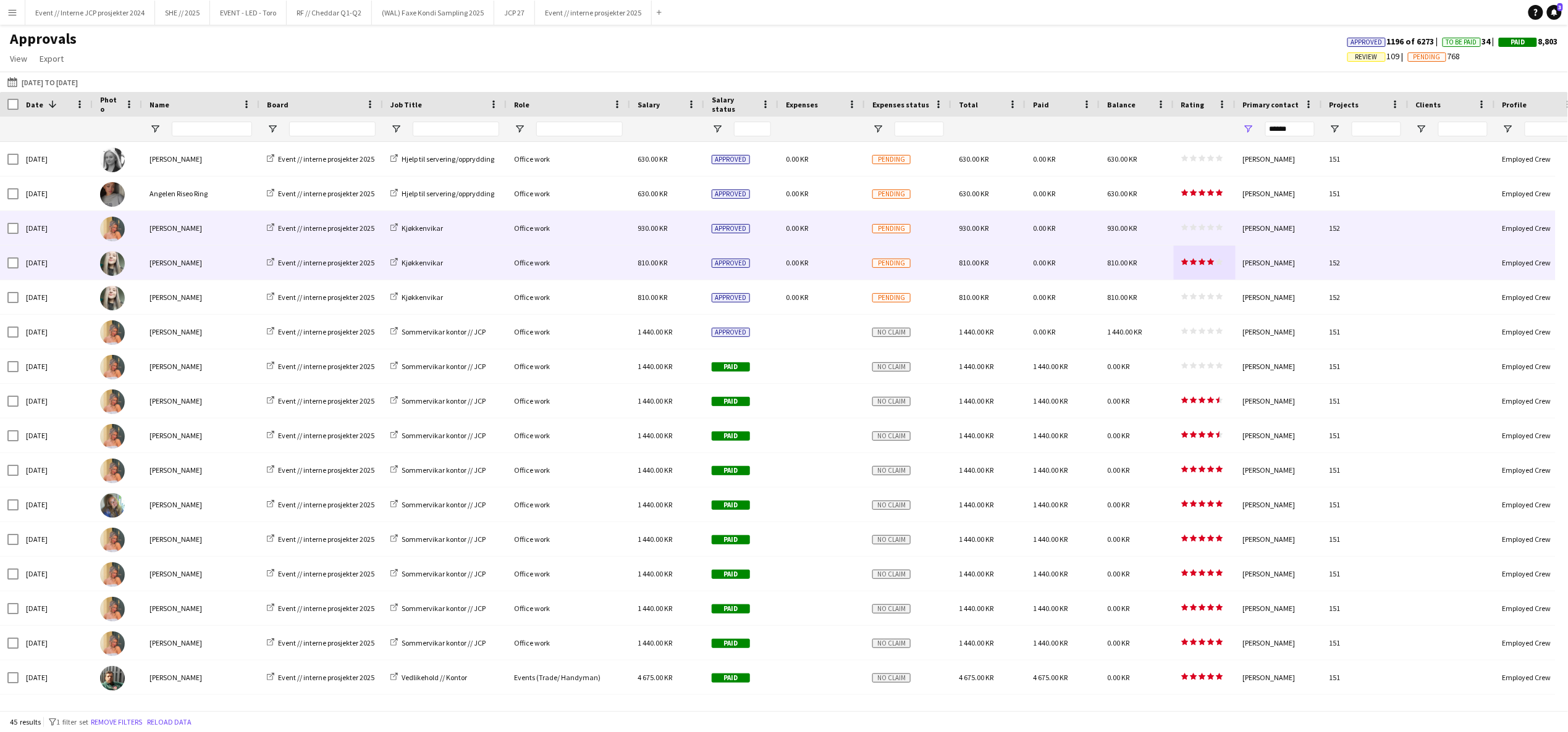
click at [1197, 224] on icon "star" at bounding box center [1193, 227] width 7 height 7
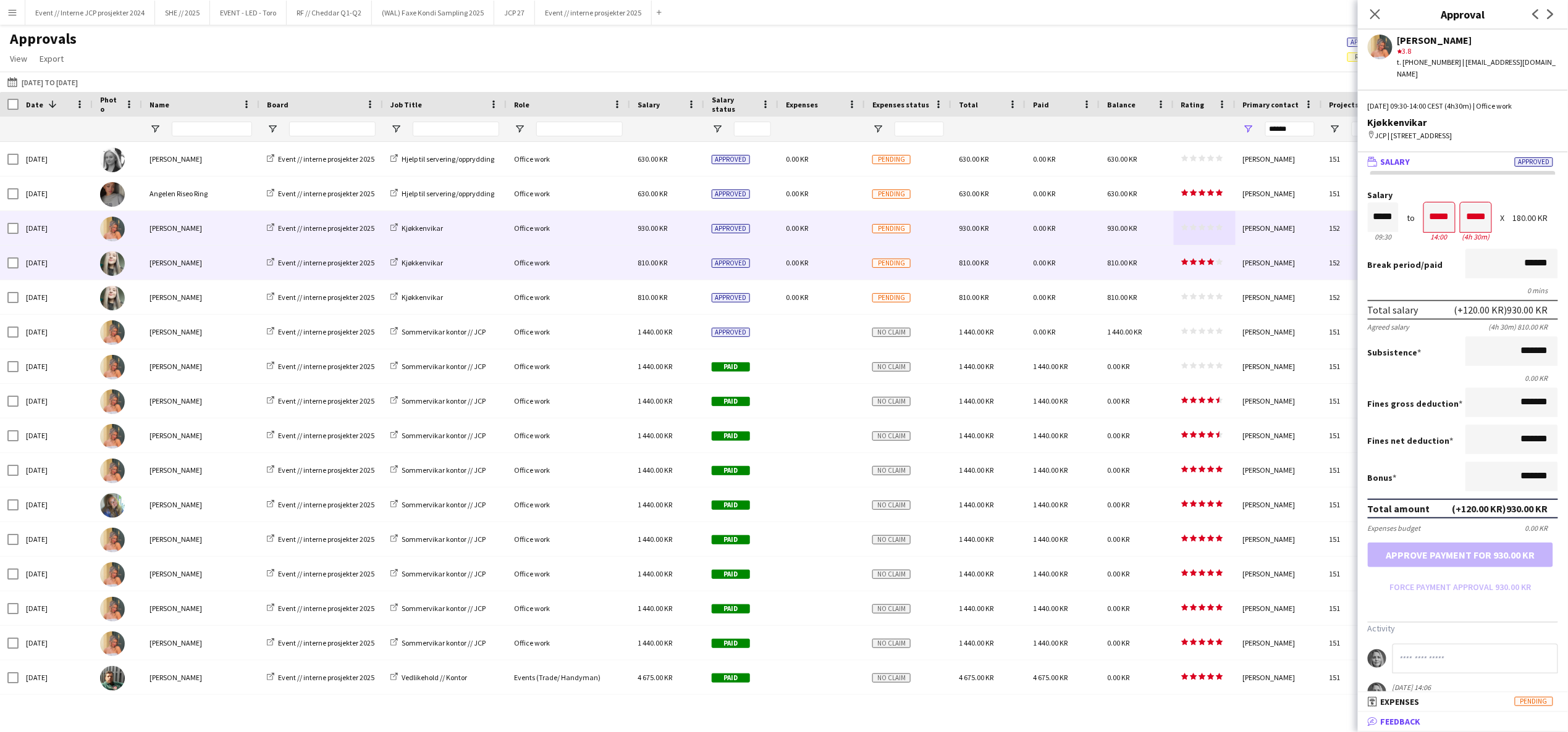
click at [1431, 721] on mat-panel-title "bubble-pencil Feedback" at bounding box center [1460, 721] width 205 height 11
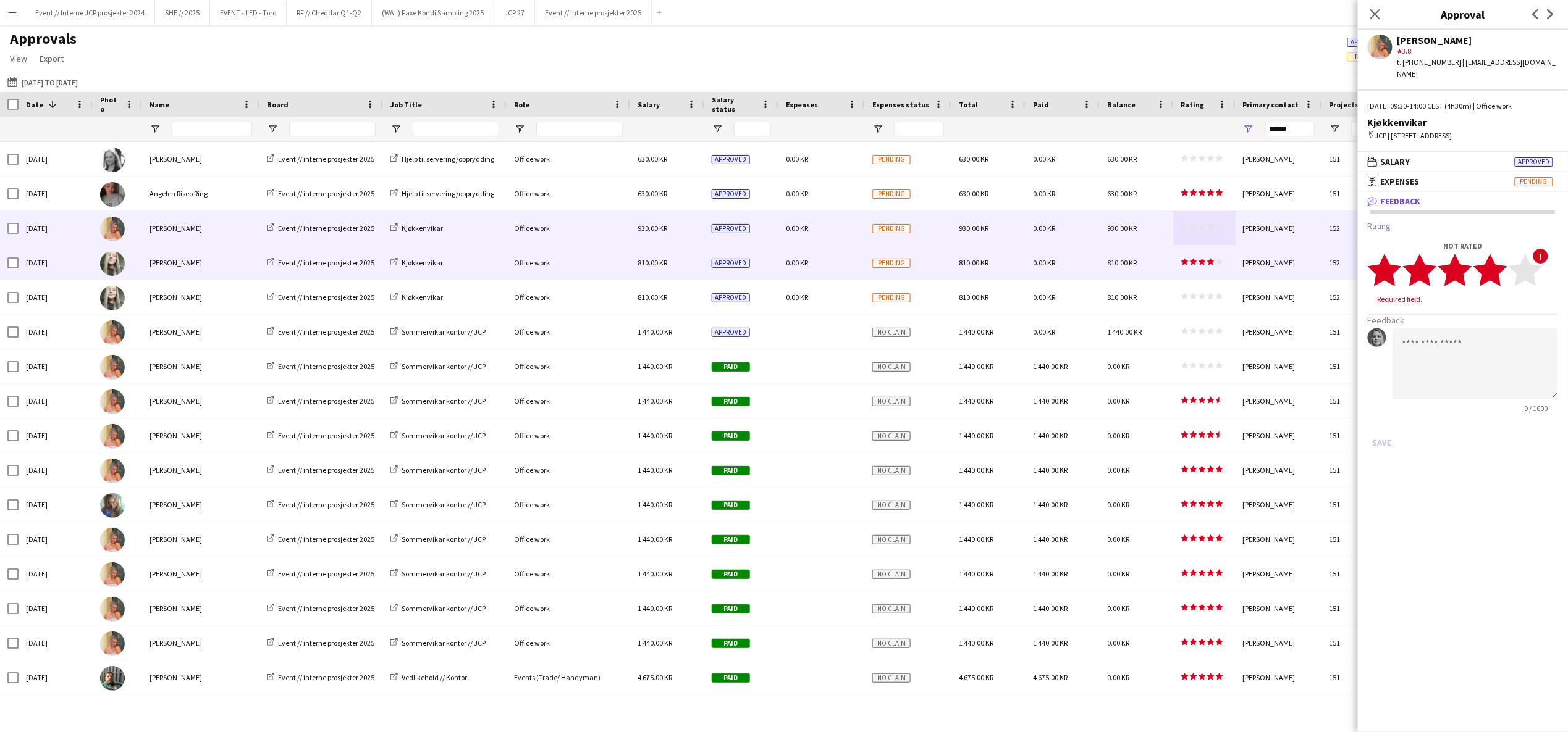
click at [1493, 257] on polygon at bounding box center [1490, 270] width 34 height 32
click at [1384, 421] on button "Save" at bounding box center [1382, 431] width 29 height 20
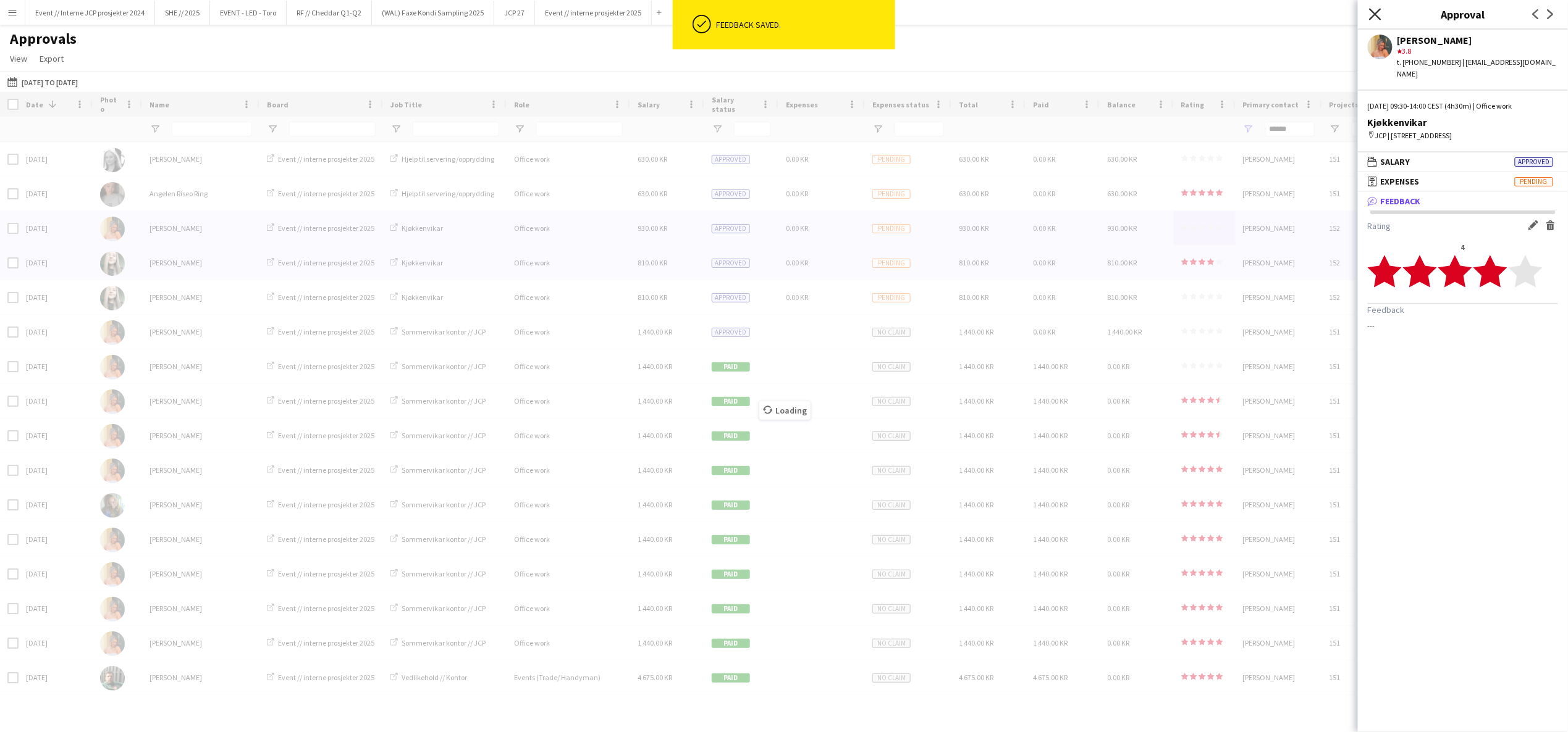
click at [1370, 14] on icon "Close pop-in" at bounding box center [1375, 14] width 12 height 12
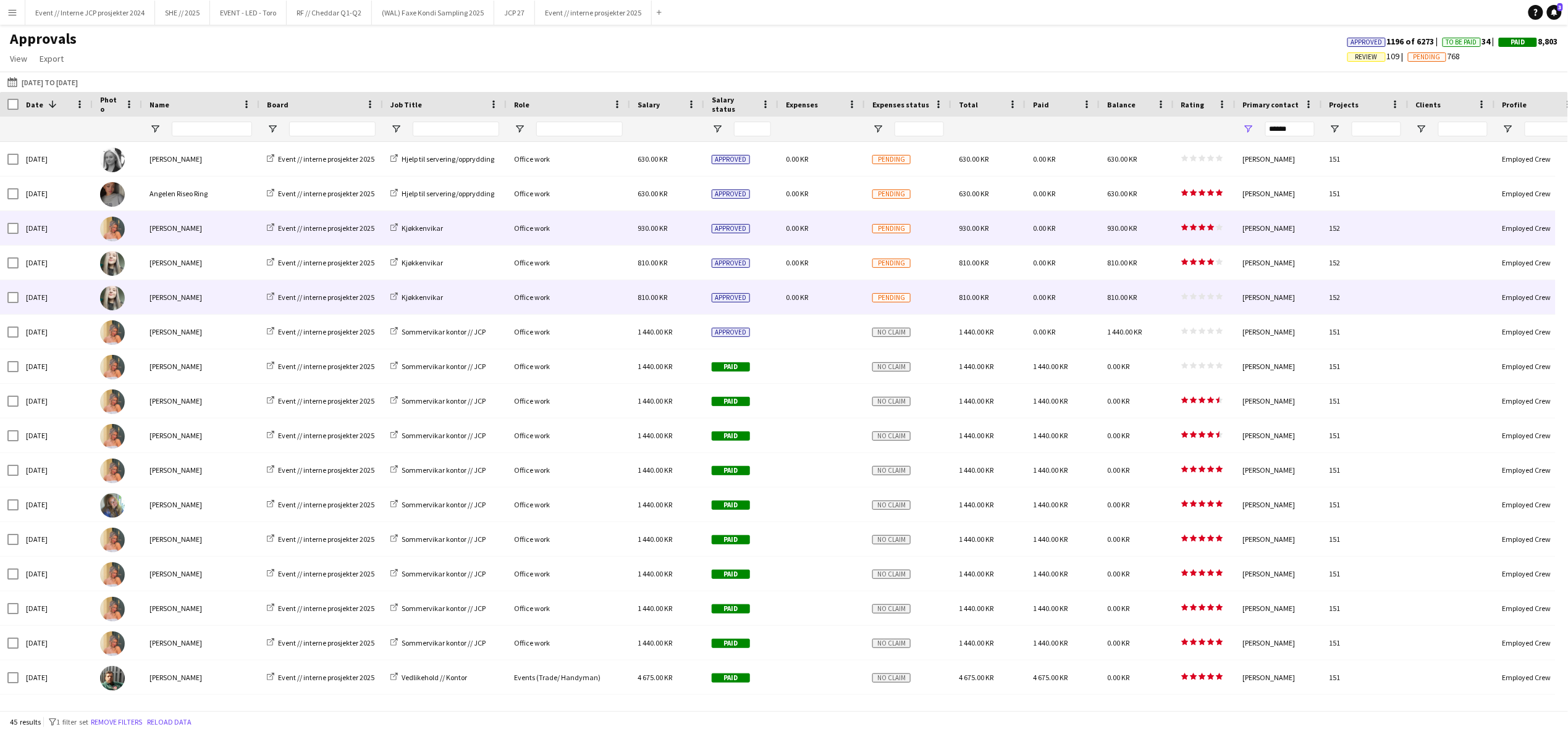
click at [1214, 297] on icon "star" at bounding box center [1210, 296] width 7 height 7
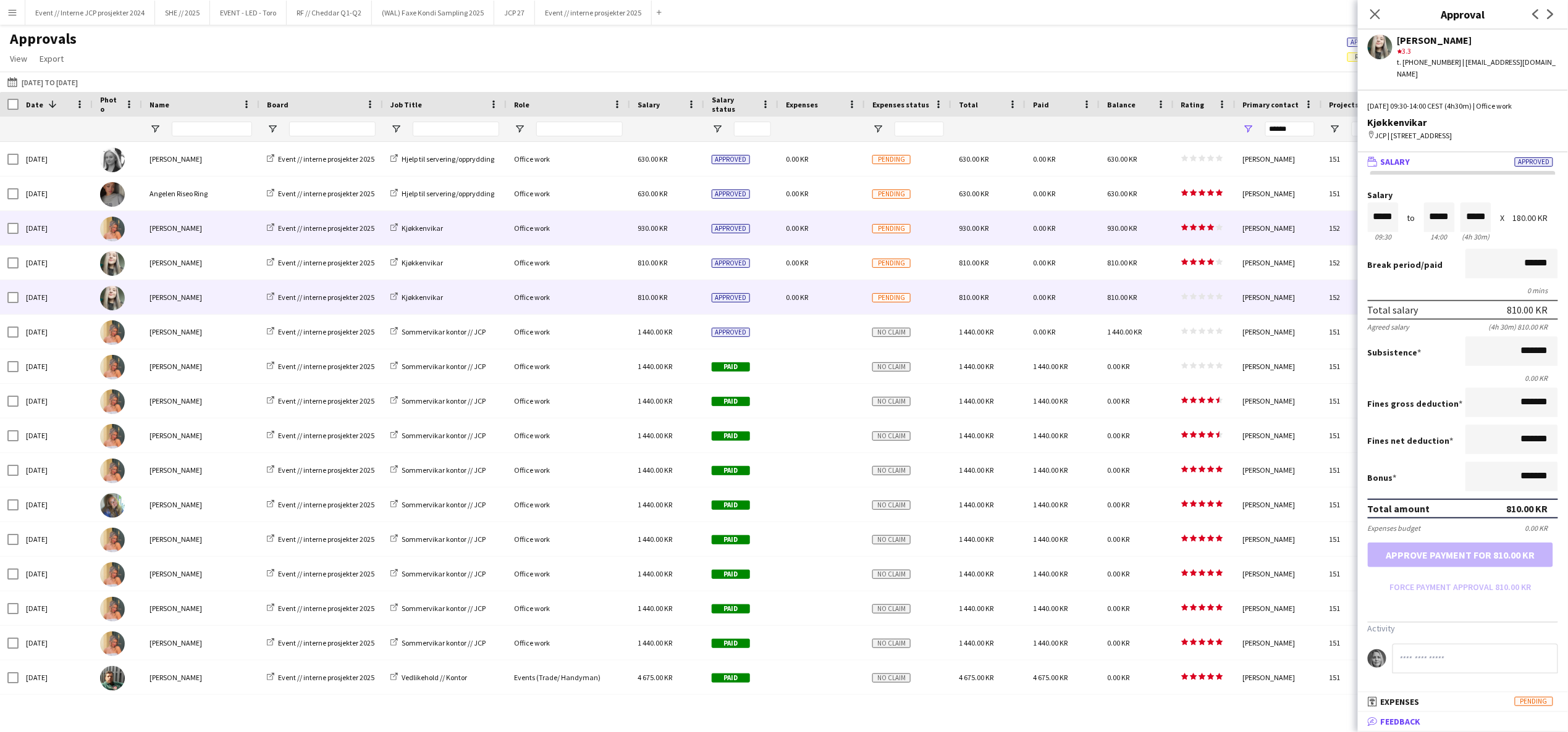
click at [1409, 714] on mat-expansion-panel-header "bubble-pencil Feedback" at bounding box center [1463, 721] width 210 height 18
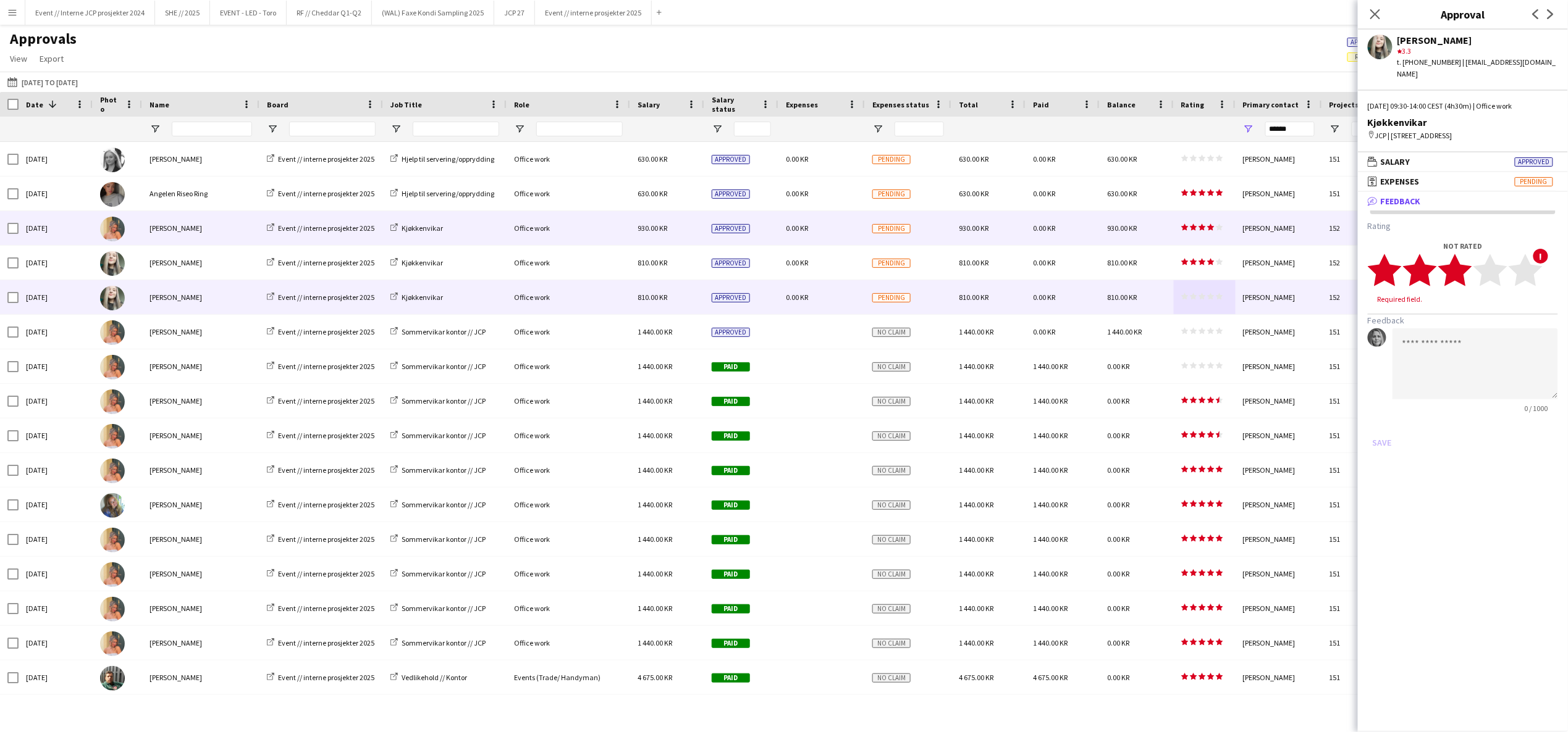
click at [1461, 269] on polygon at bounding box center [1455, 270] width 34 height 32
click at [1382, 421] on button "Save" at bounding box center [1382, 431] width 29 height 20
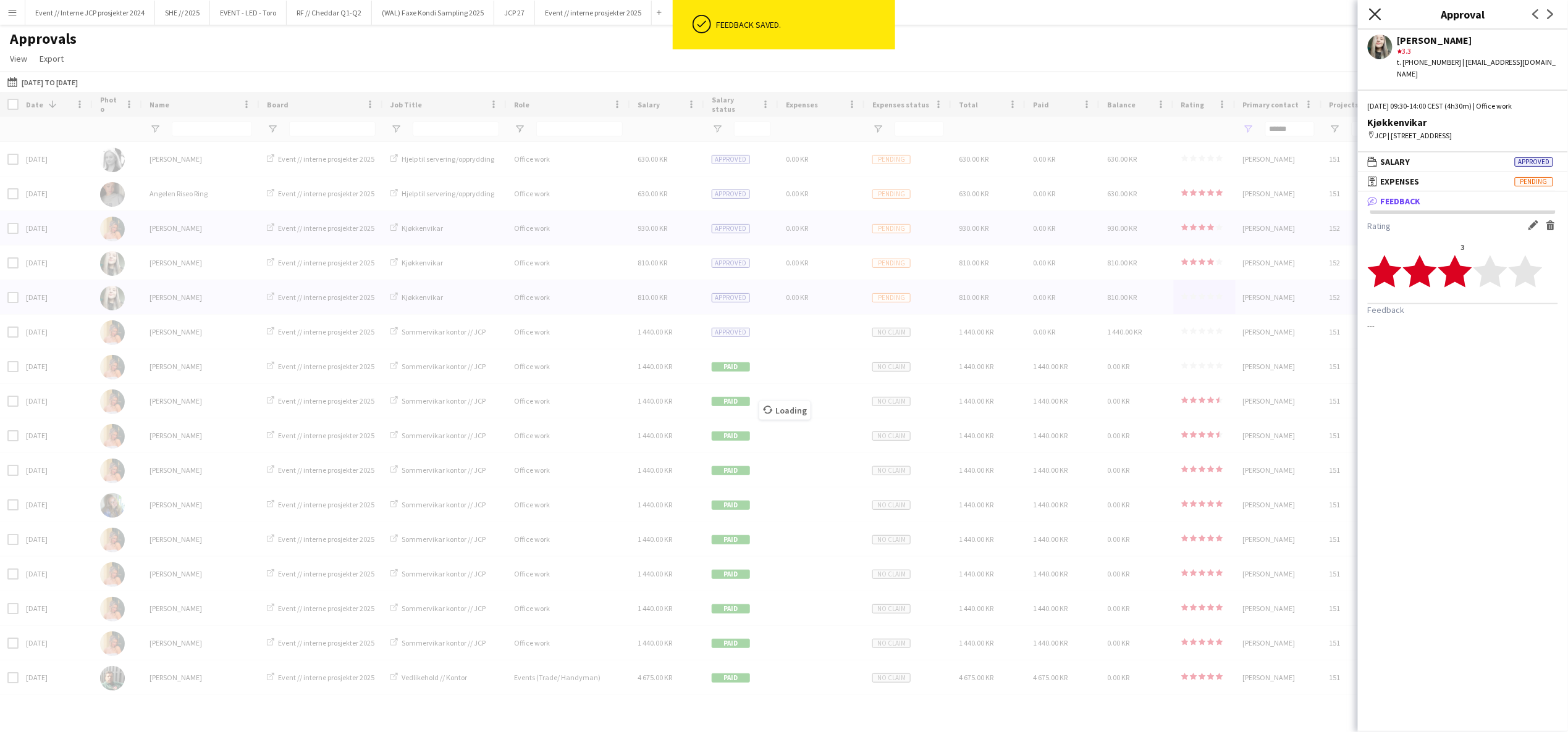
click at [1380, 14] on icon "Close pop-in" at bounding box center [1375, 14] width 12 height 12
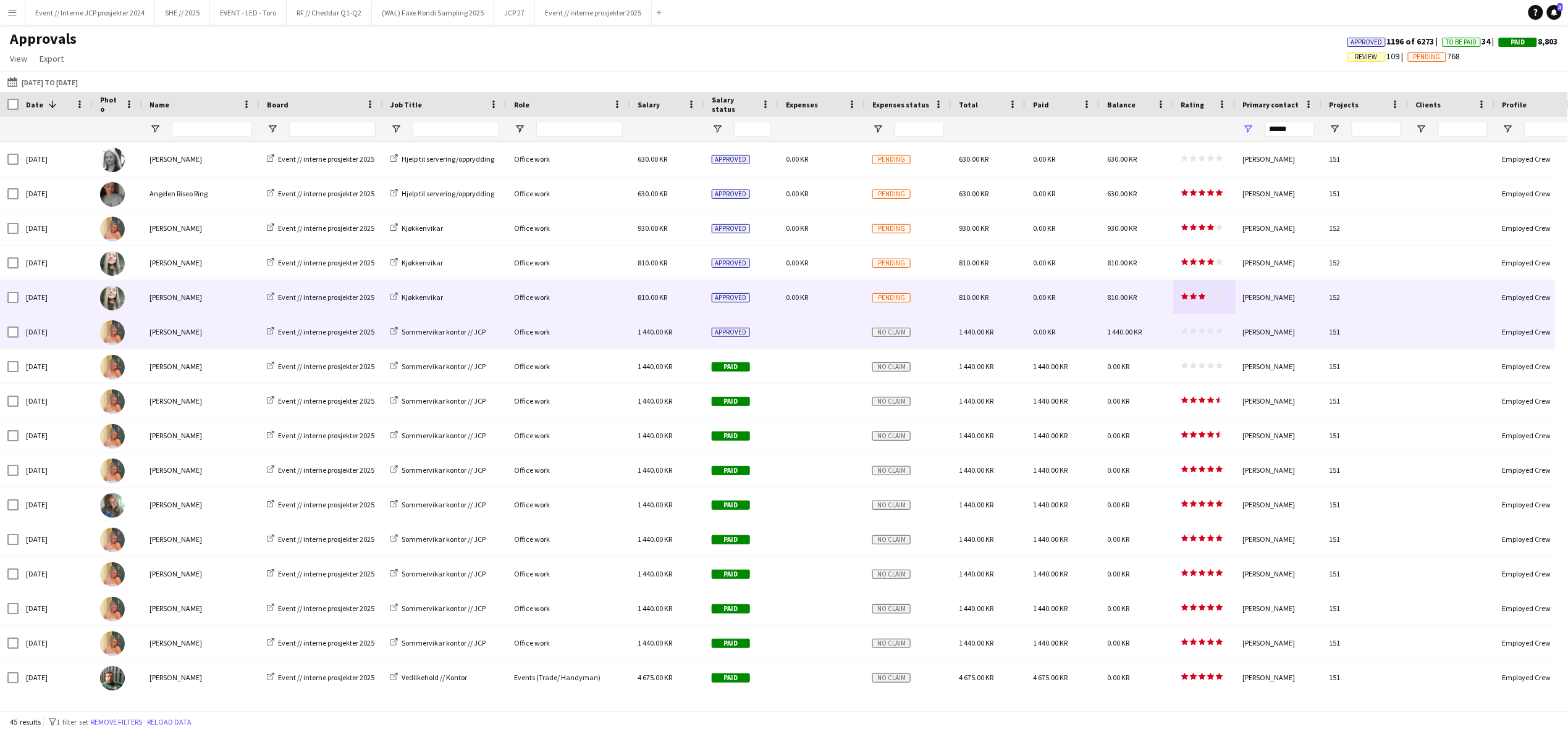
click at [1204, 332] on icon "star" at bounding box center [1202, 330] width 7 height 7
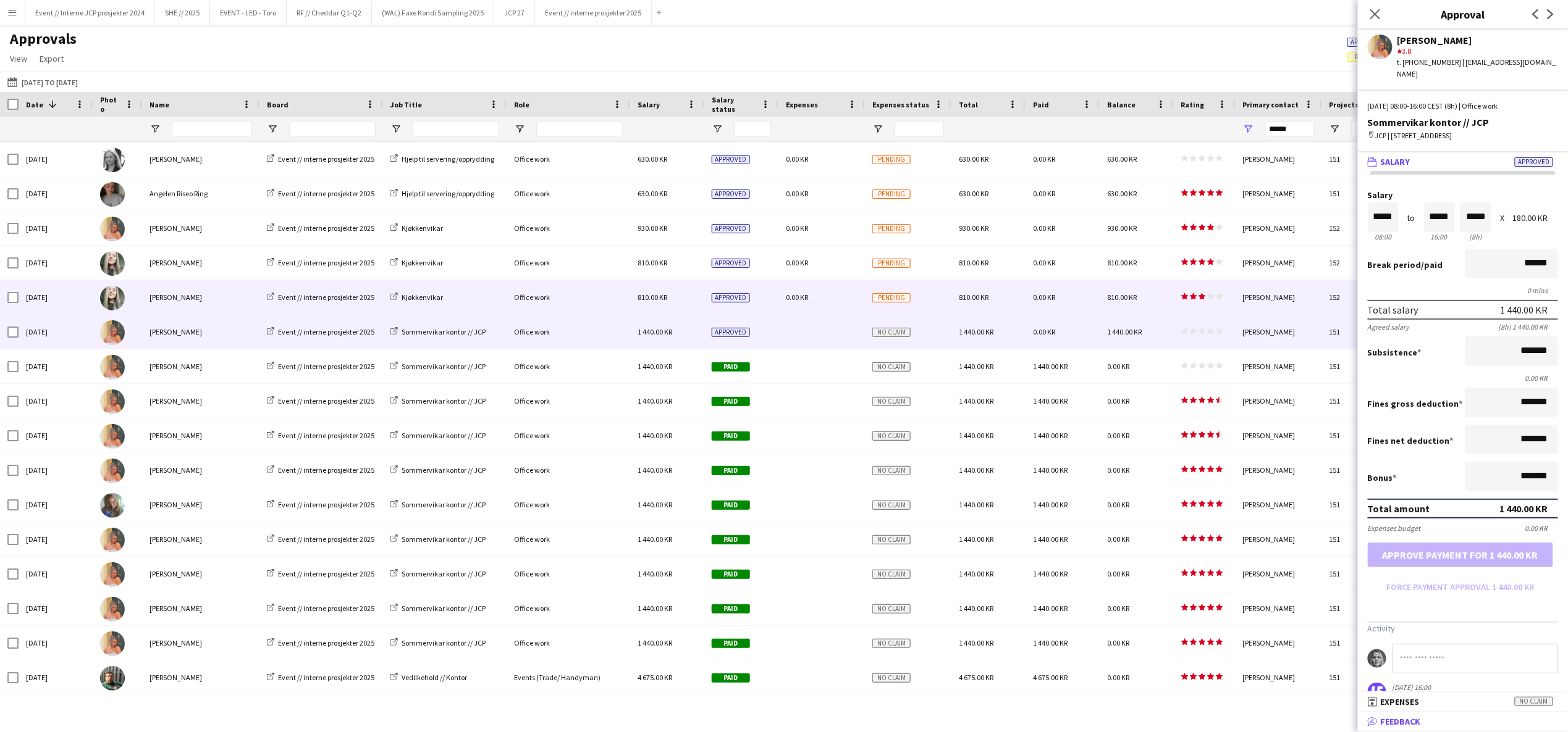
click at [1434, 722] on mat-panel-title "bubble-pencil Feedback" at bounding box center [1460, 721] width 205 height 11
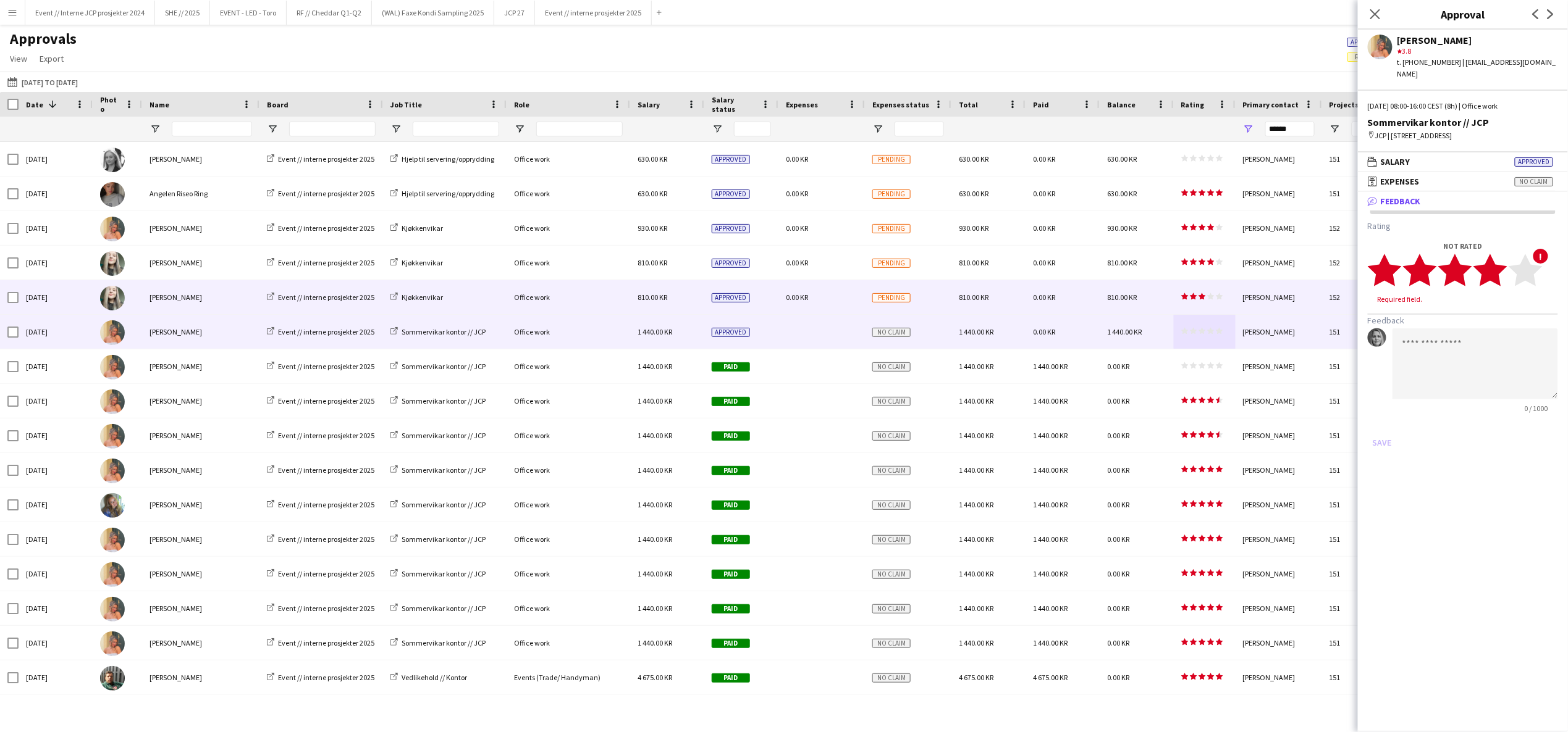
click at [1492, 262] on polygon at bounding box center [1490, 270] width 34 height 32
drag, startPoint x: 1392, startPoint y: 409, endPoint x: 1422, endPoint y: 386, distance: 37.8
click at [1392, 421] on button "Save" at bounding box center [1382, 431] width 29 height 20
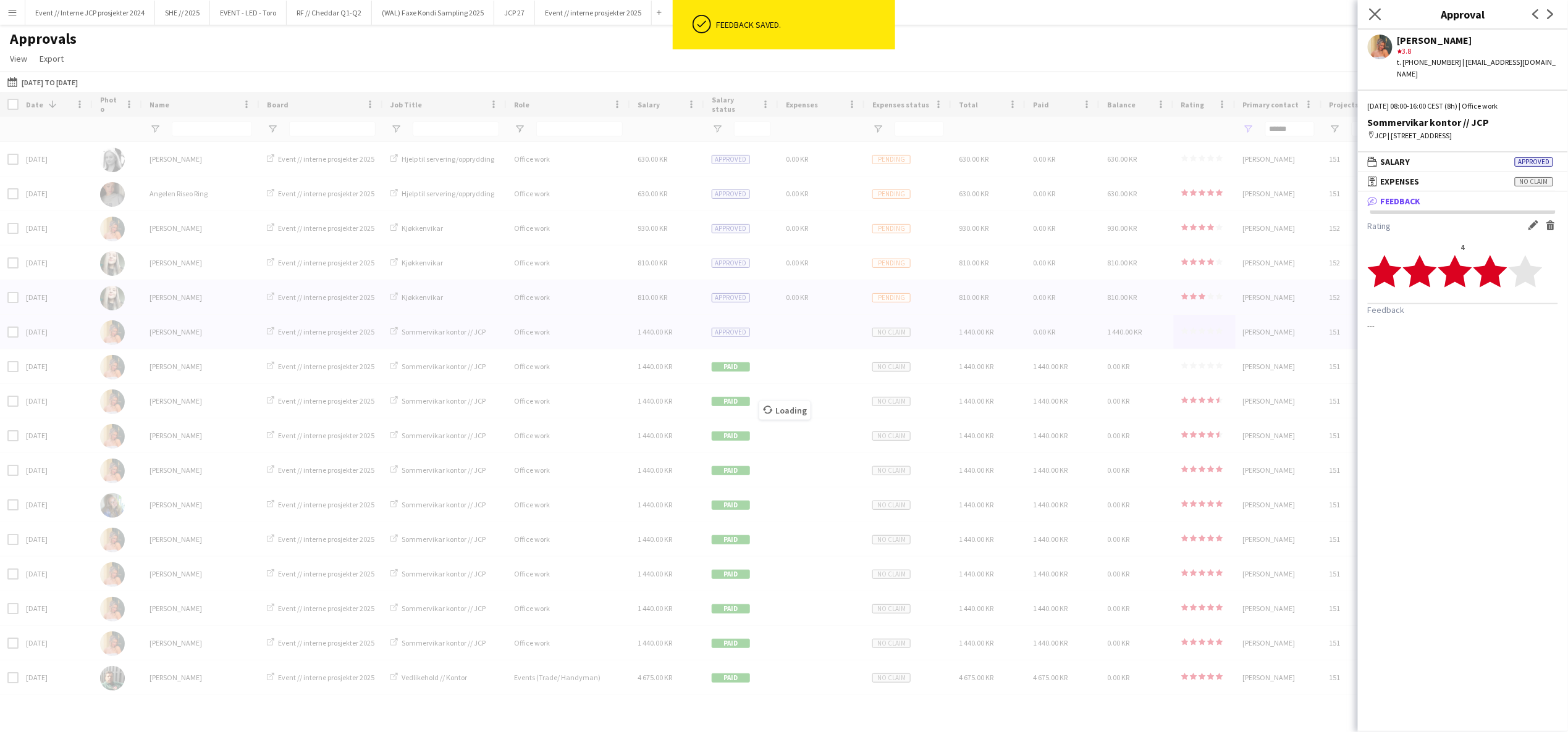
click at [1382, 17] on app-icon "Close pop-in" at bounding box center [1375, 14] width 18 height 18
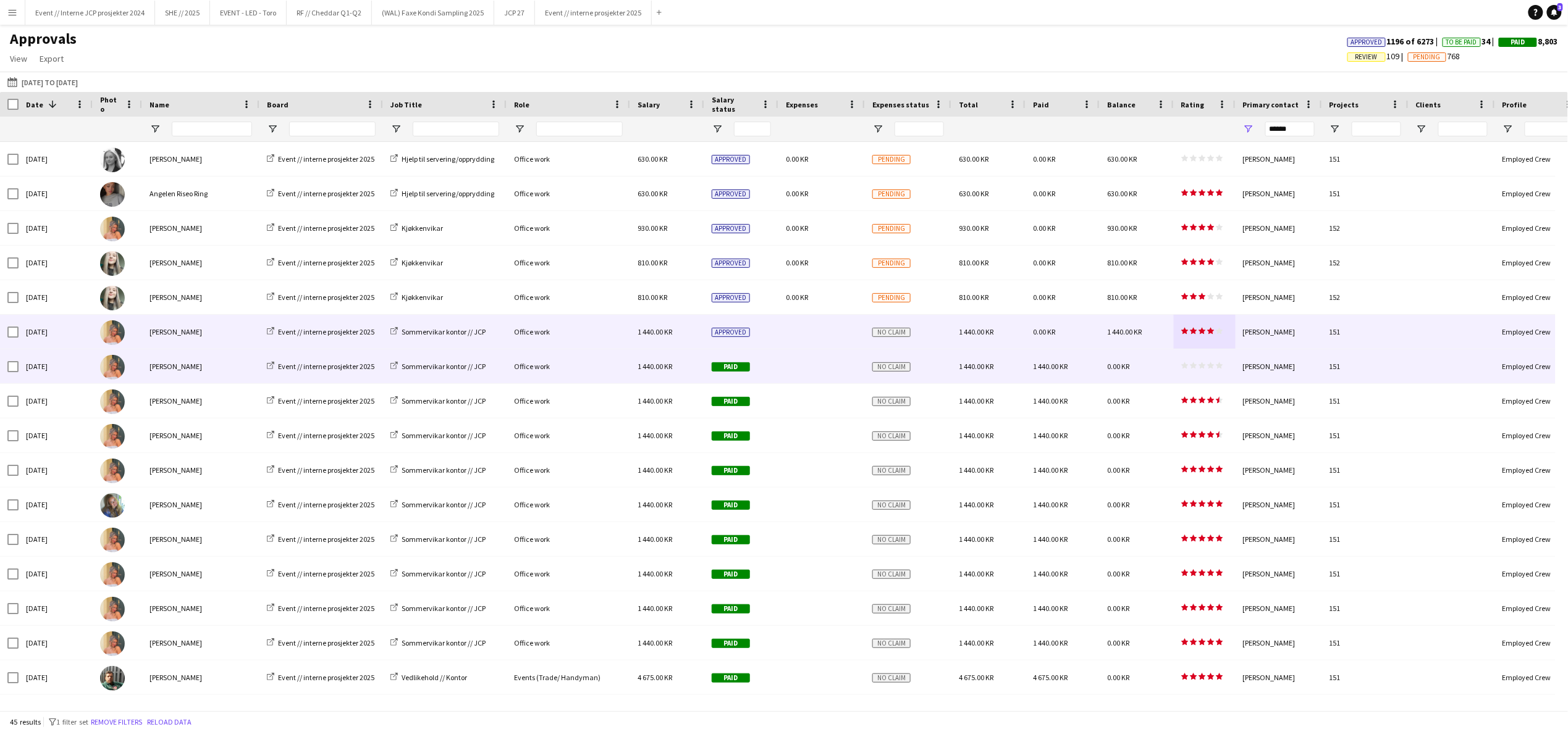
click at [1212, 369] on app-approvals-table-rating-cell "star star star star star star star star star star" at bounding box center [1202, 367] width 42 height 9
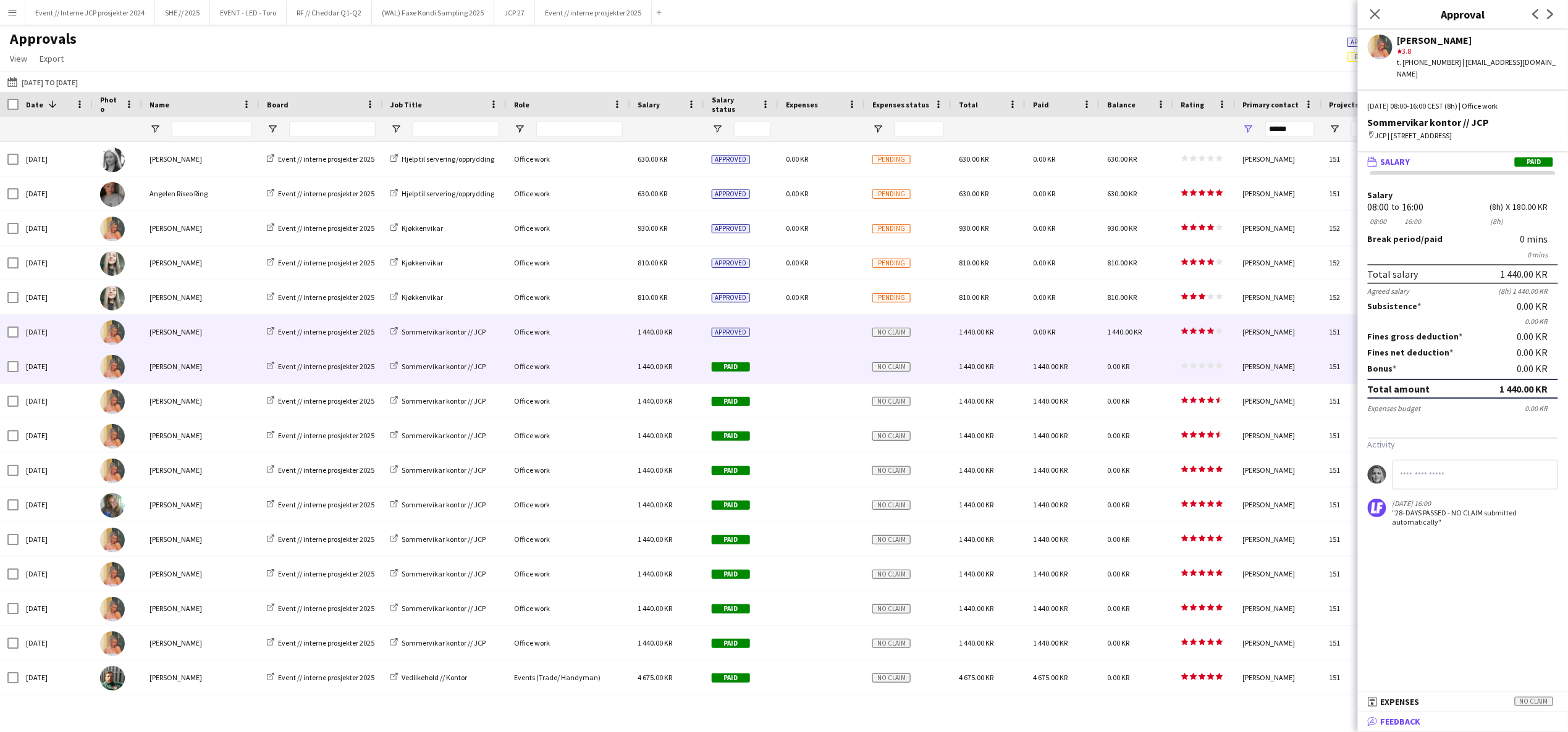
click at [1440, 729] on mat-expansion-panel-header "bubble-pencil Feedback" at bounding box center [1463, 721] width 210 height 18
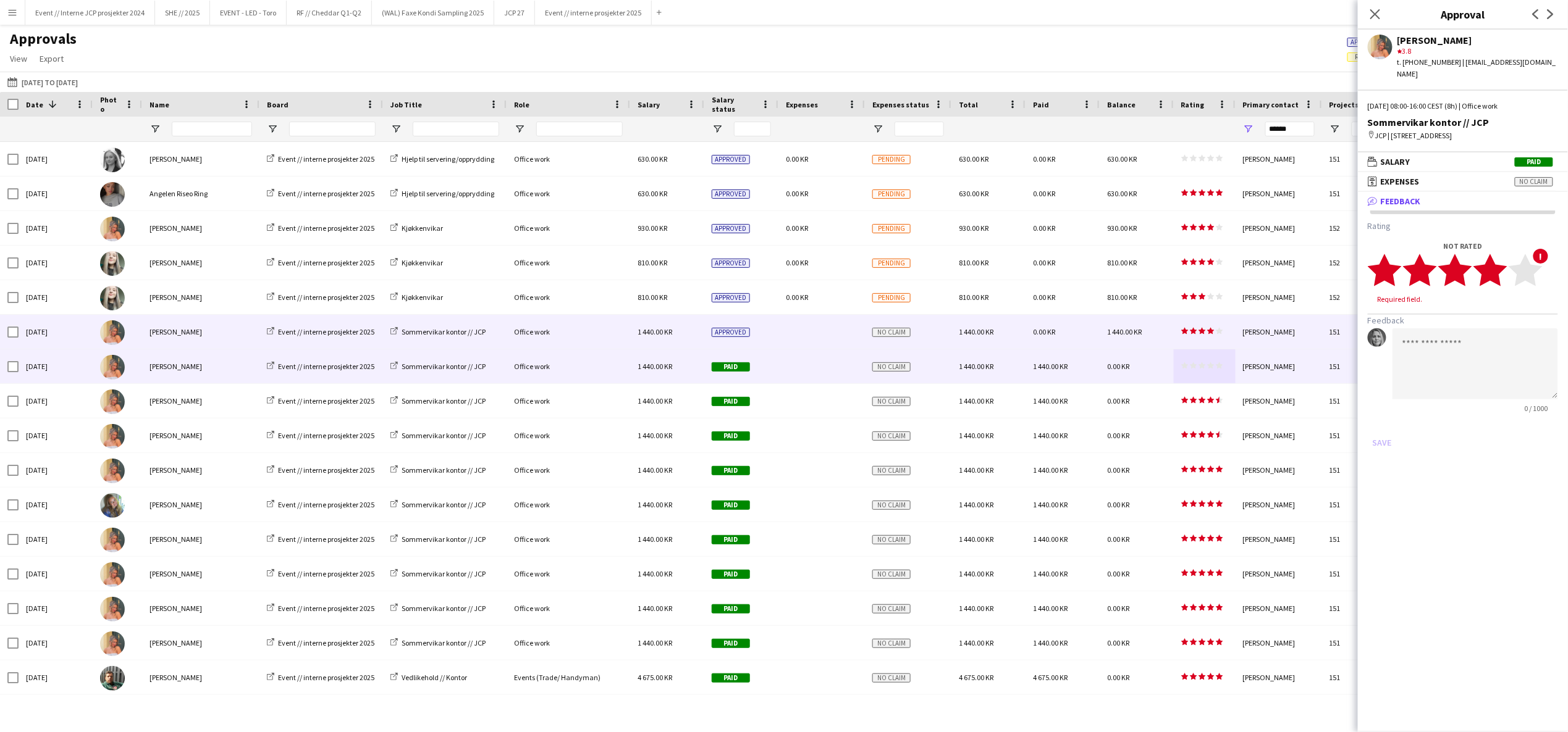
click at [1498, 254] on polygon at bounding box center [1490, 270] width 34 height 32
click at [1380, 421] on button "Save" at bounding box center [1382, 431] width 29 height 20
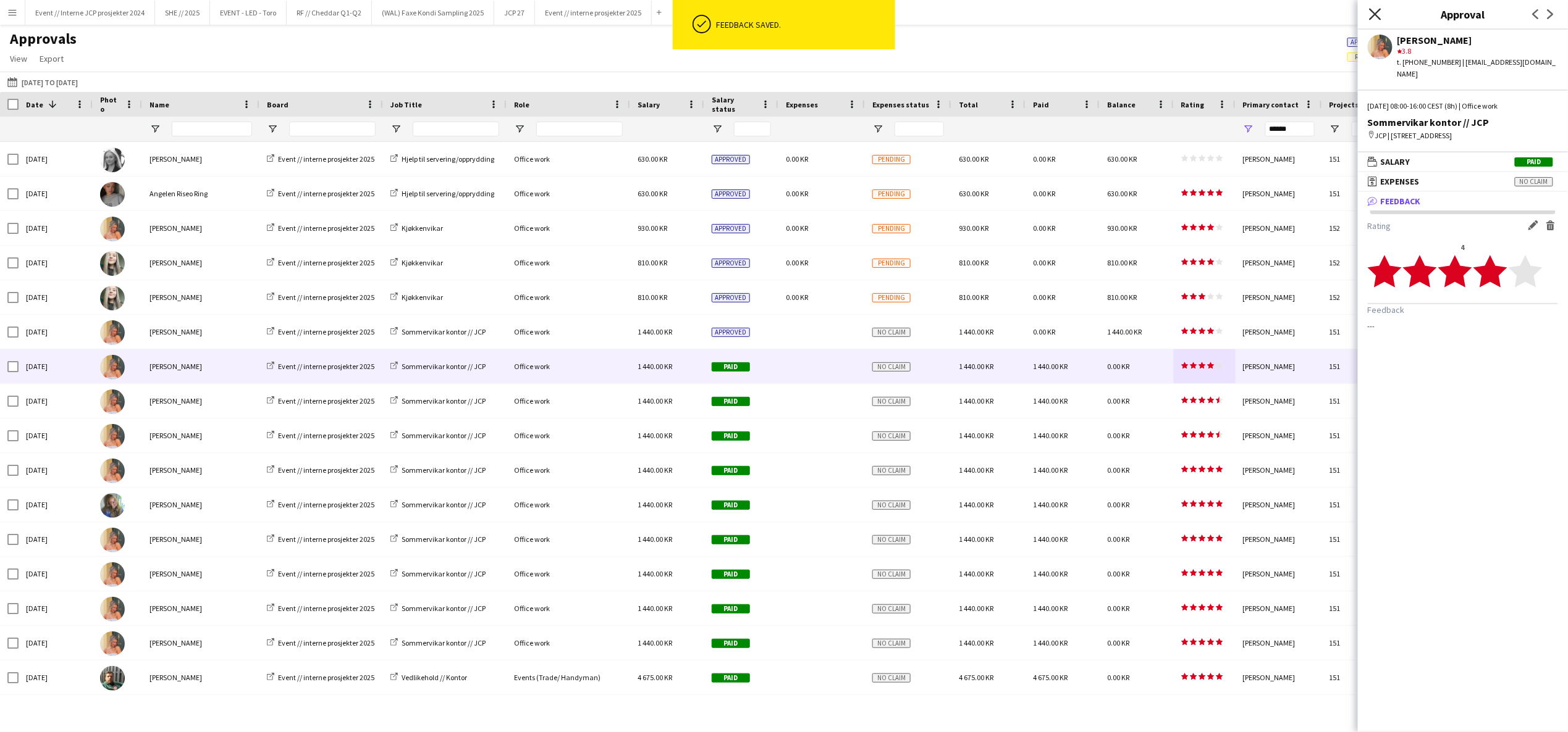
click at [1380, 13] on icon "Close pop-in" at bounding box center [1375, 14] width 12 height 12
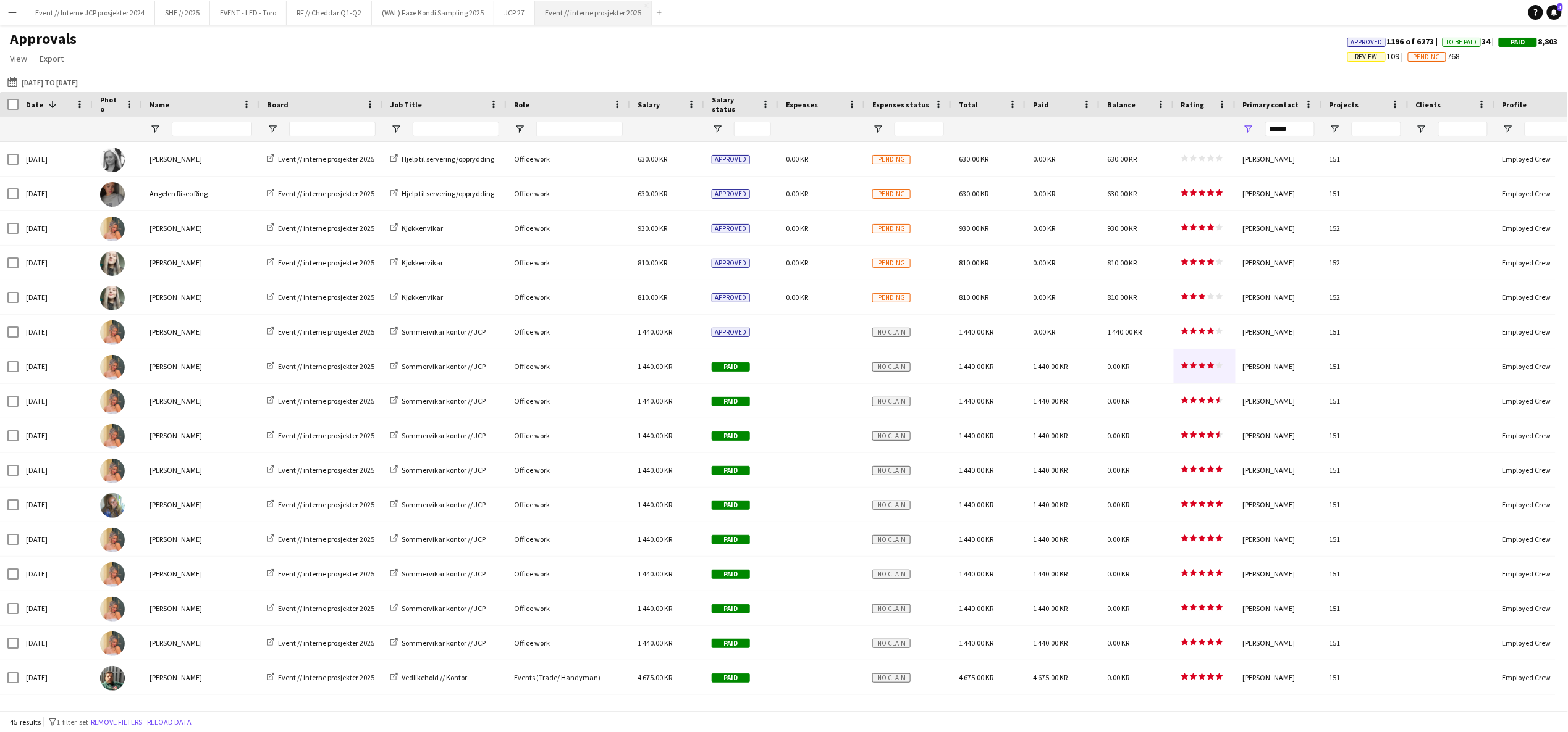
click at [612, 13] on button "Event // interne prosjekter 2025 Close" at bounding box center [593, 13] width 117 height 24
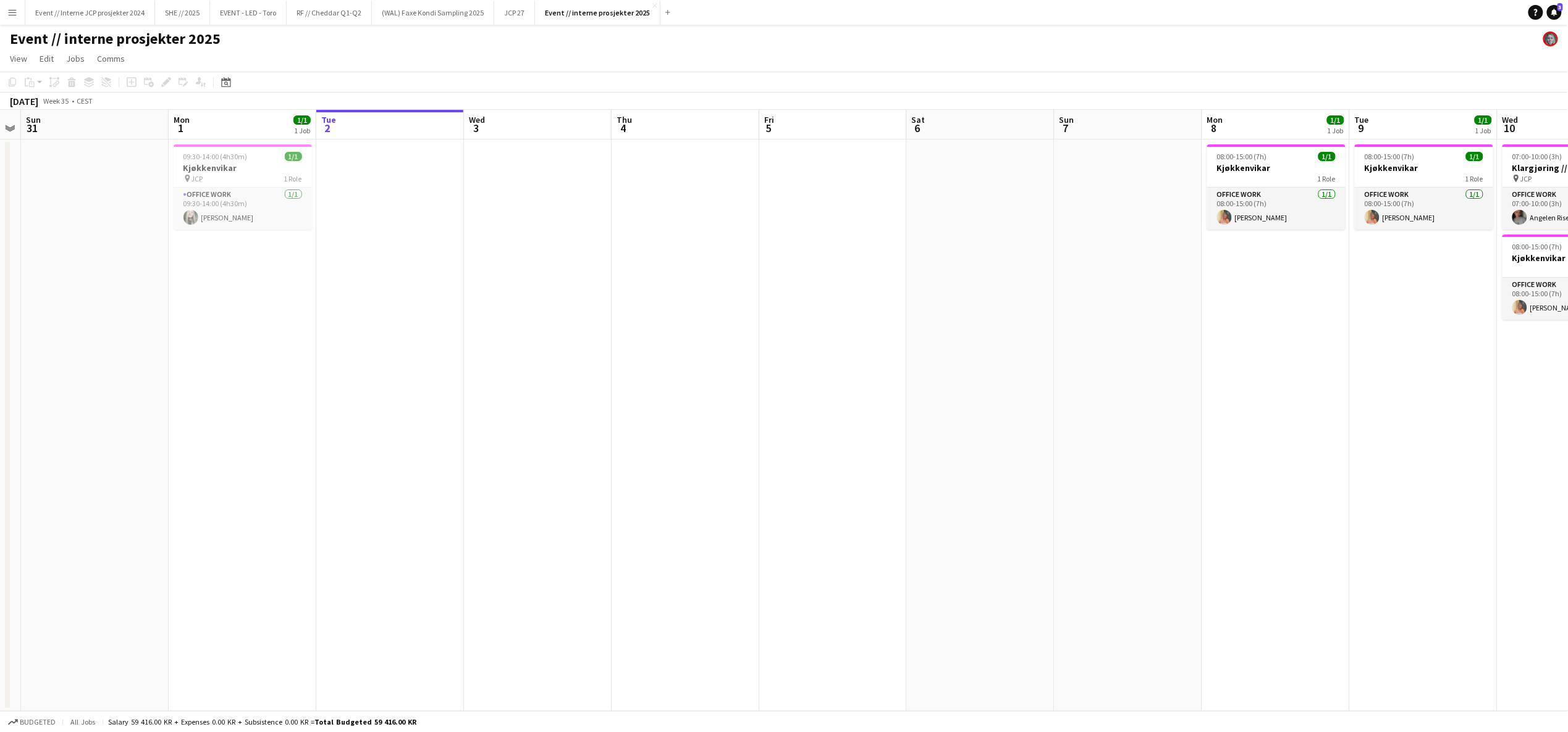
drag, startPoint x: 622, startPoint y: 383, endPoint x: 1085, endPoint y: 420, distance: 464.5
click at [1082, 418] on app-calendar-viewport "Fri 29 Sat 30 Sun 31 Mon 1 1/1 1 Job Tue 2 Wed 3 Thu 4 Fri 5 Sat 6 Sun 7 Mon 8 …" at bounding box center [784, 411] width 1568 height 602
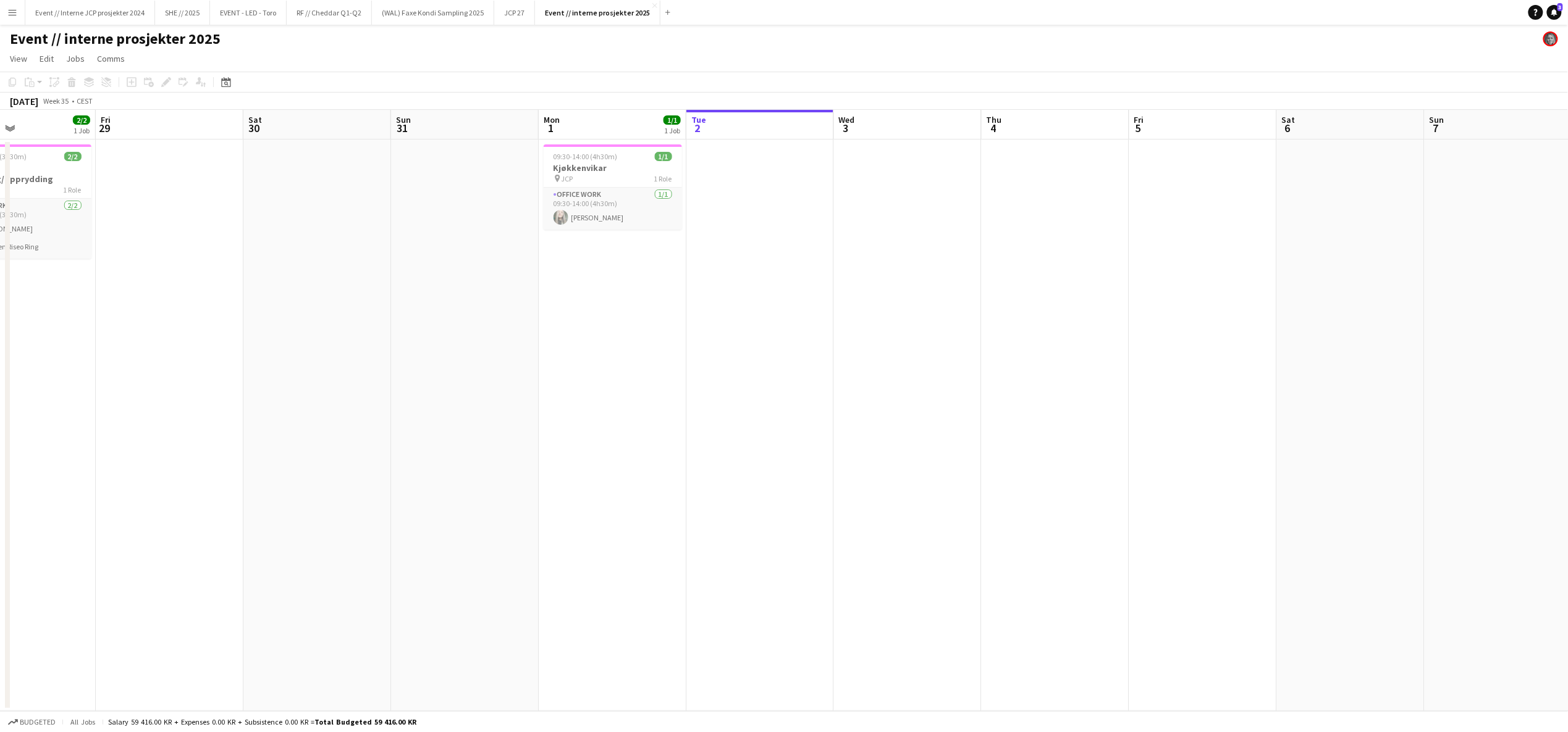
drag, startPoint x: 650, startPoint y: 377, endPoint x: 1011, endPoint y: 373, distance: 361.0
click at [994, 371] on app-calendar-viewport "Tue 26 Wed 27 Thu 28 2/2 1 Job Fri 29 Sat 30 Sun 31 Mon 1 1/1 1 Job Tue 2 Wed 3…" at bounding box center [784, 411] width 1568 height 602
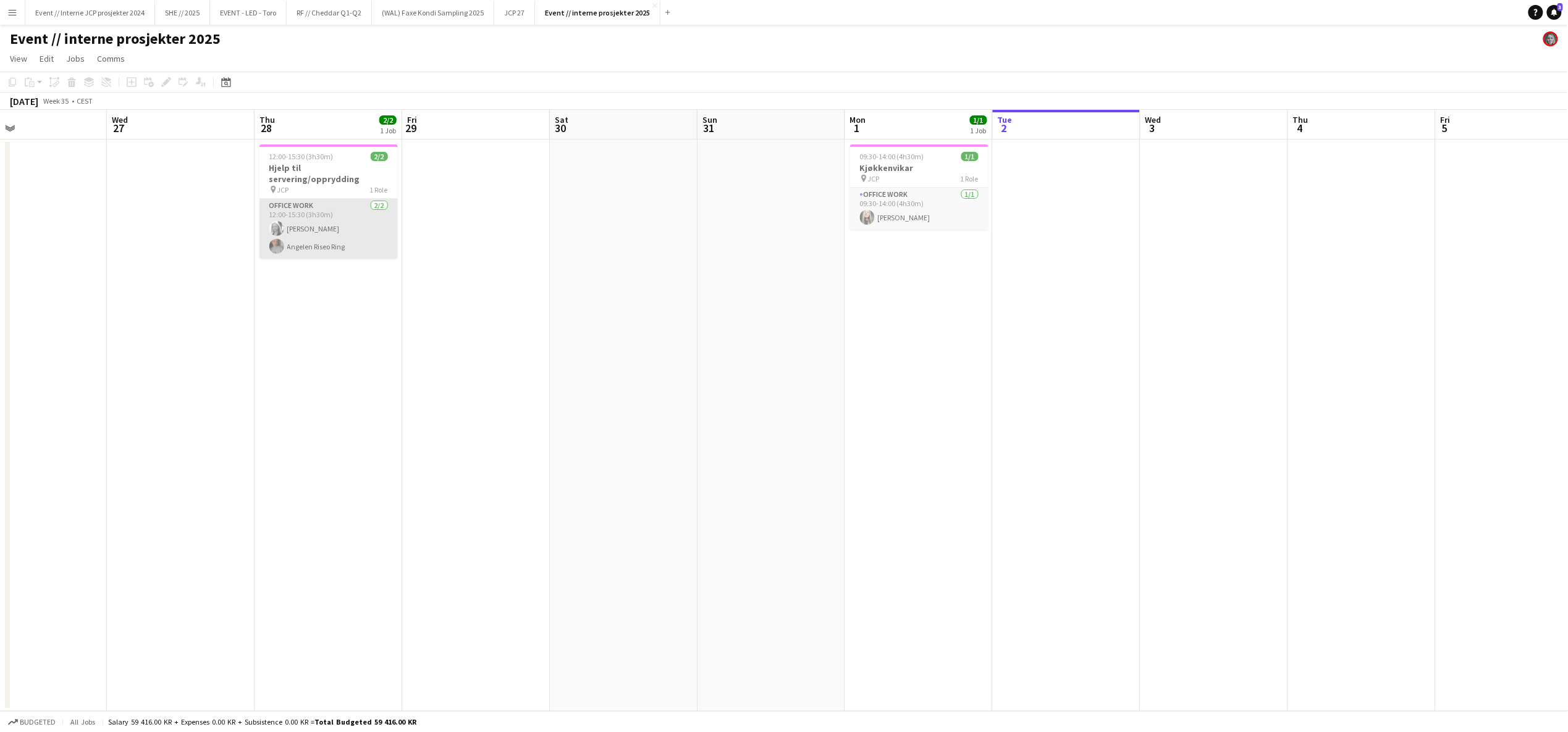
click at [335, 235] on app-card-role "Office work [DATE] 12:00-15:30 (3h30m) [PERSON_NAME] Ring" at bounding box center [329, 228] width 138 height 60
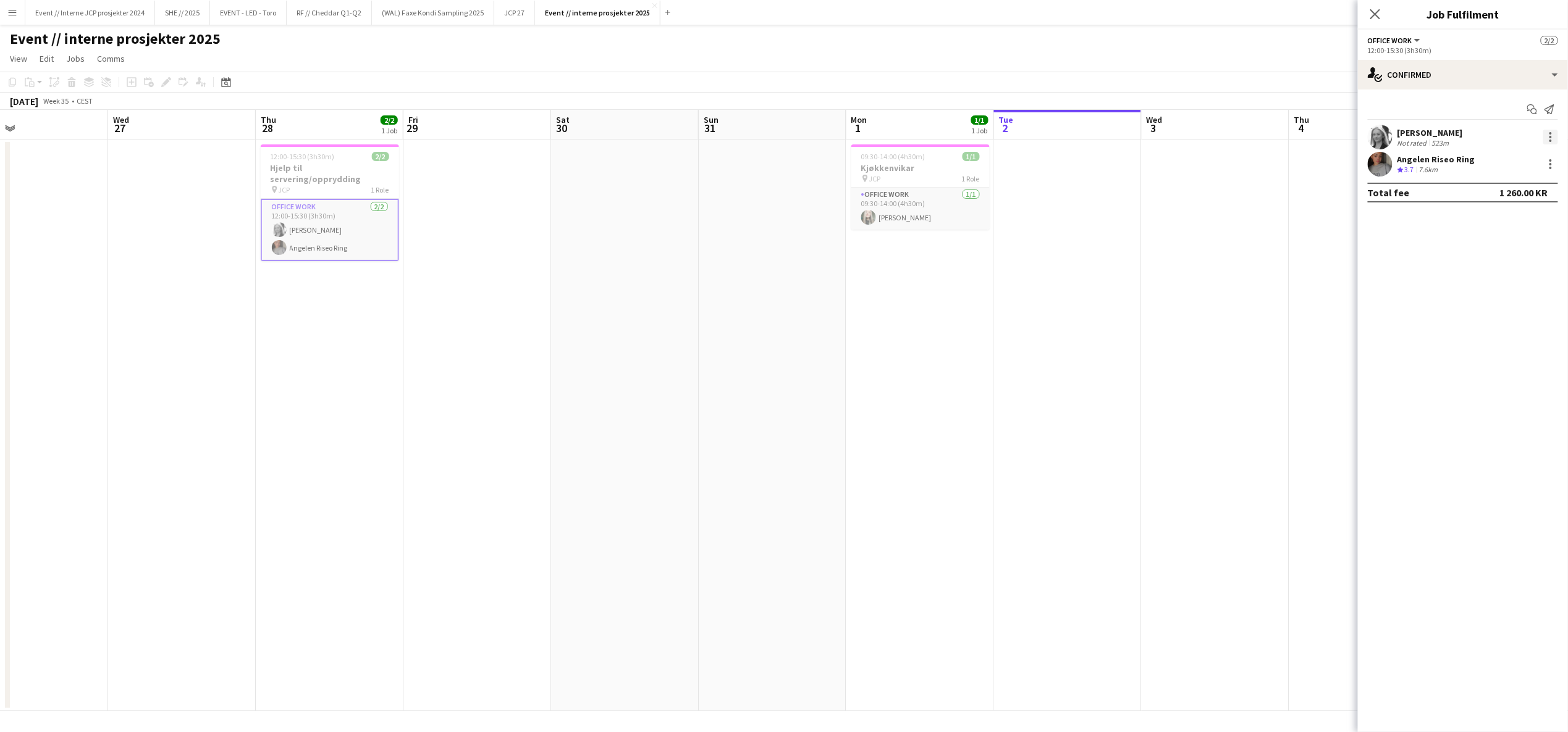
click at [1552, 136] on div at bounding box center [1551, 137] width 3 height 3
click at [1509, 269] on button "Remove" at bounding box center [1510, 278] width 96 height 30
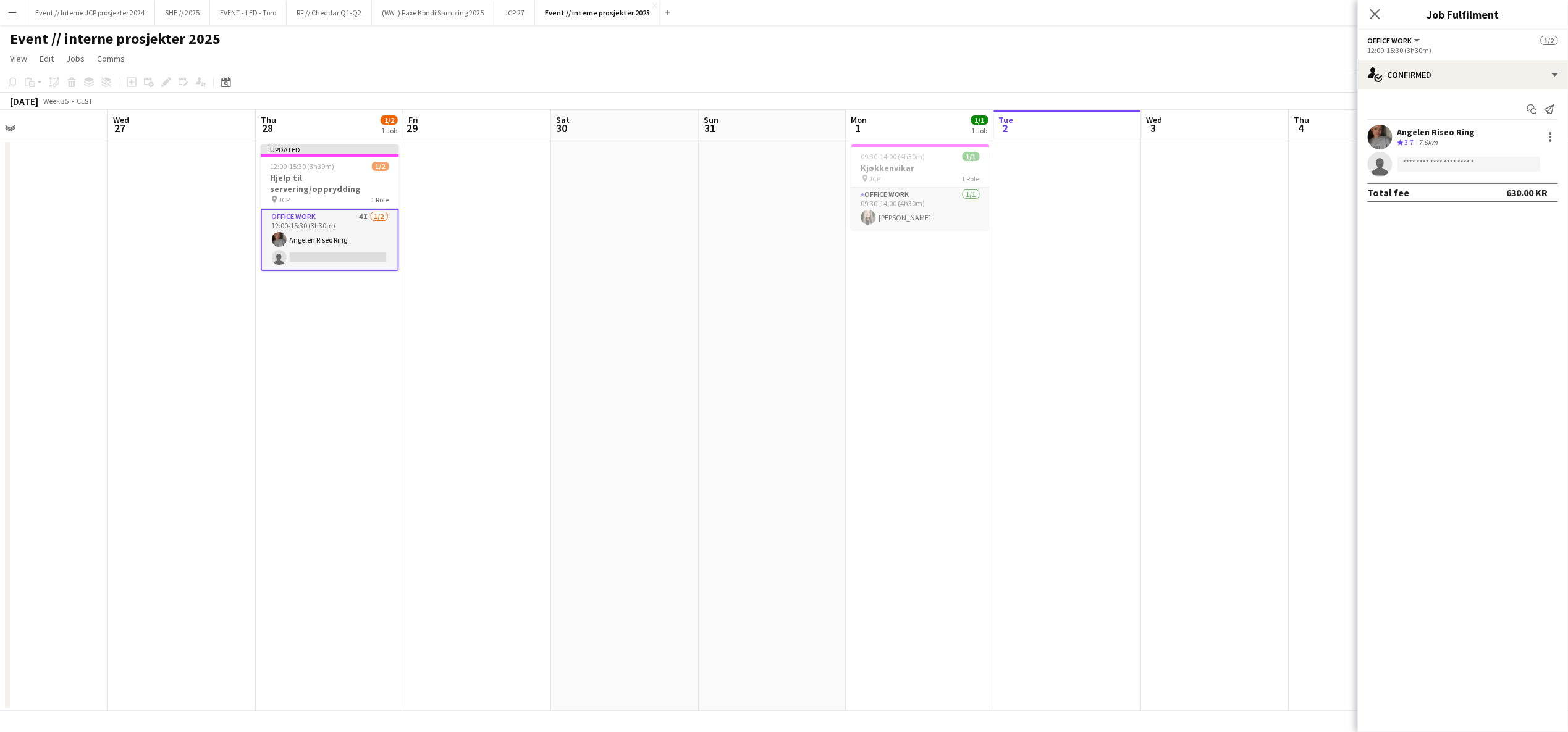
click at [1377, 11] on icon "Close pop-in" at bounding box center [1375, 14] width 10 height 10
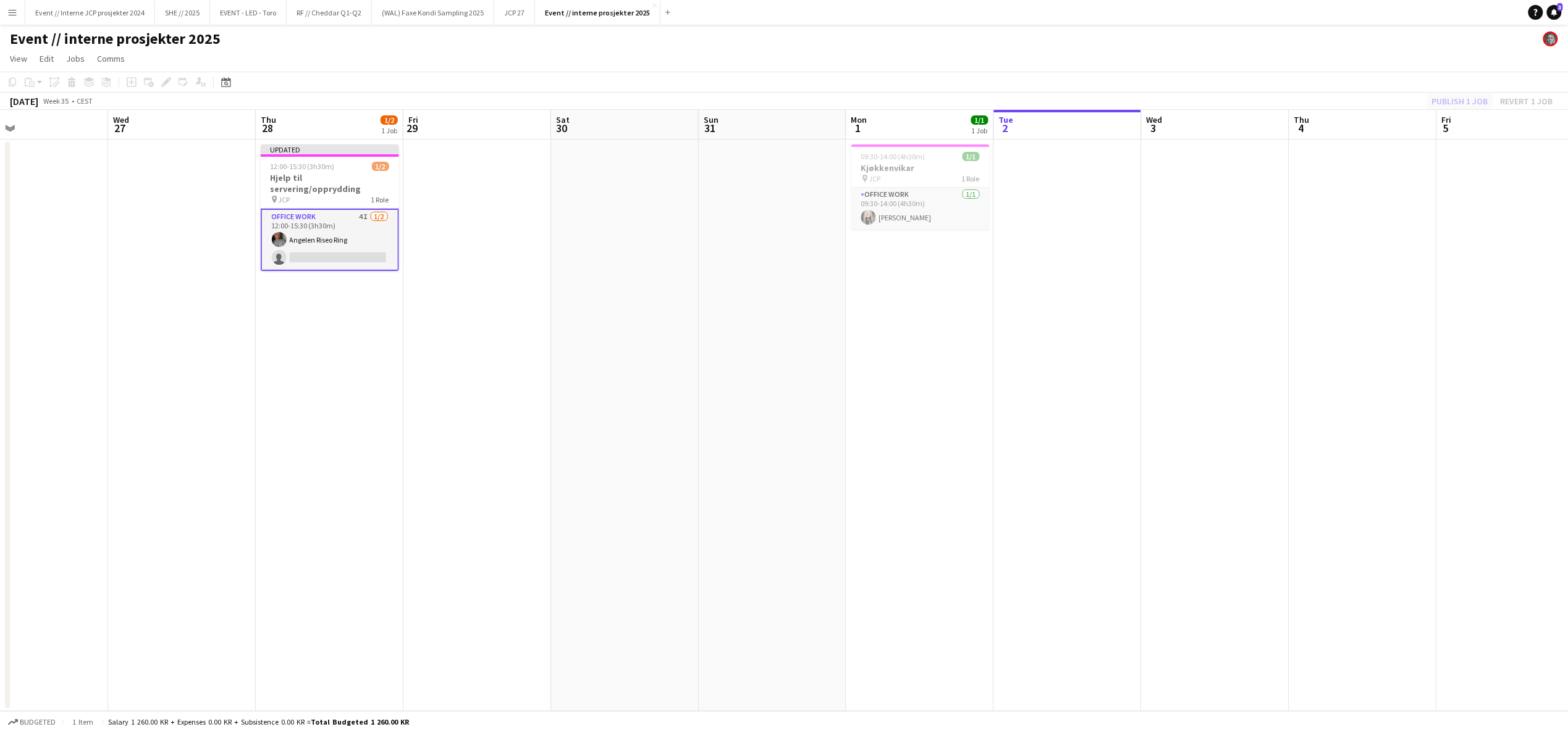
click at [1463, 102] on div "Publish 1 job Revert 1 job" at bounding box center [1492, 101] width 151 height 16
click at [1484, 97] on button "Publish 1 job" at bounding box center [1460, 101] width 66 height 16
